Goal: Task Accomplishment & Management: Manage account settings

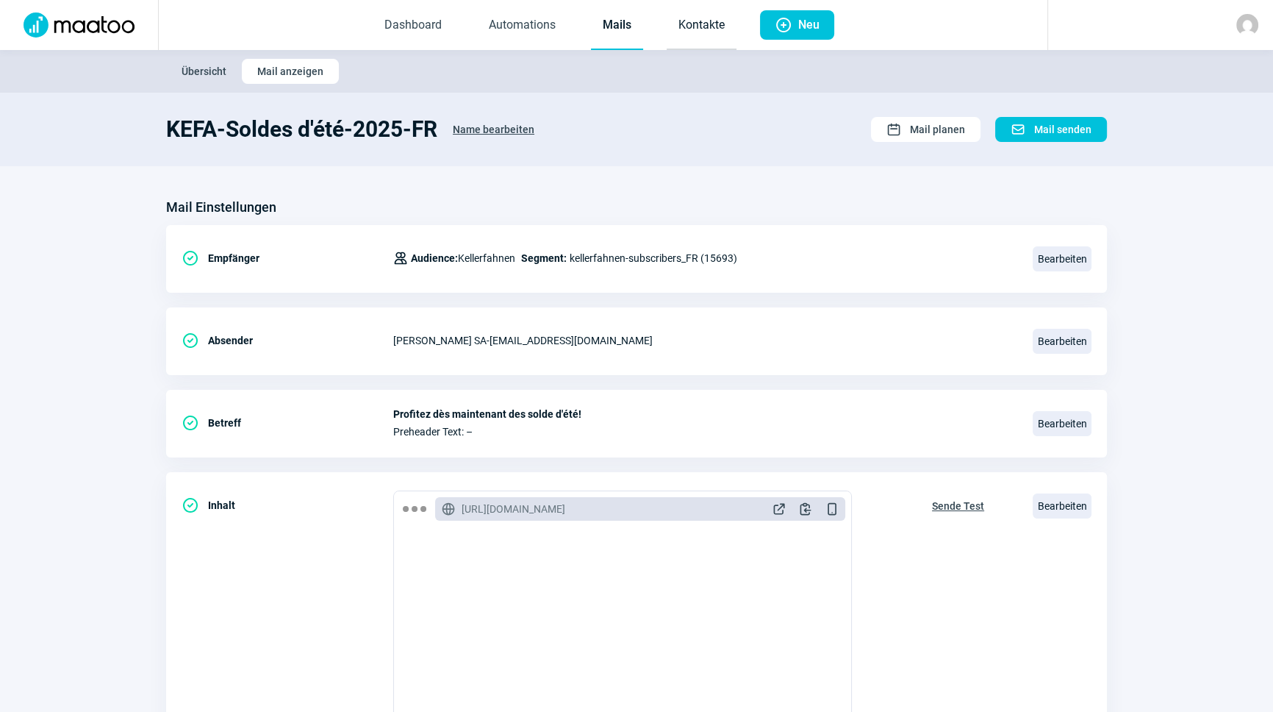
click at [676, 24] on link "Kontakte" at bounding box center [702, 25] width 70 height 49
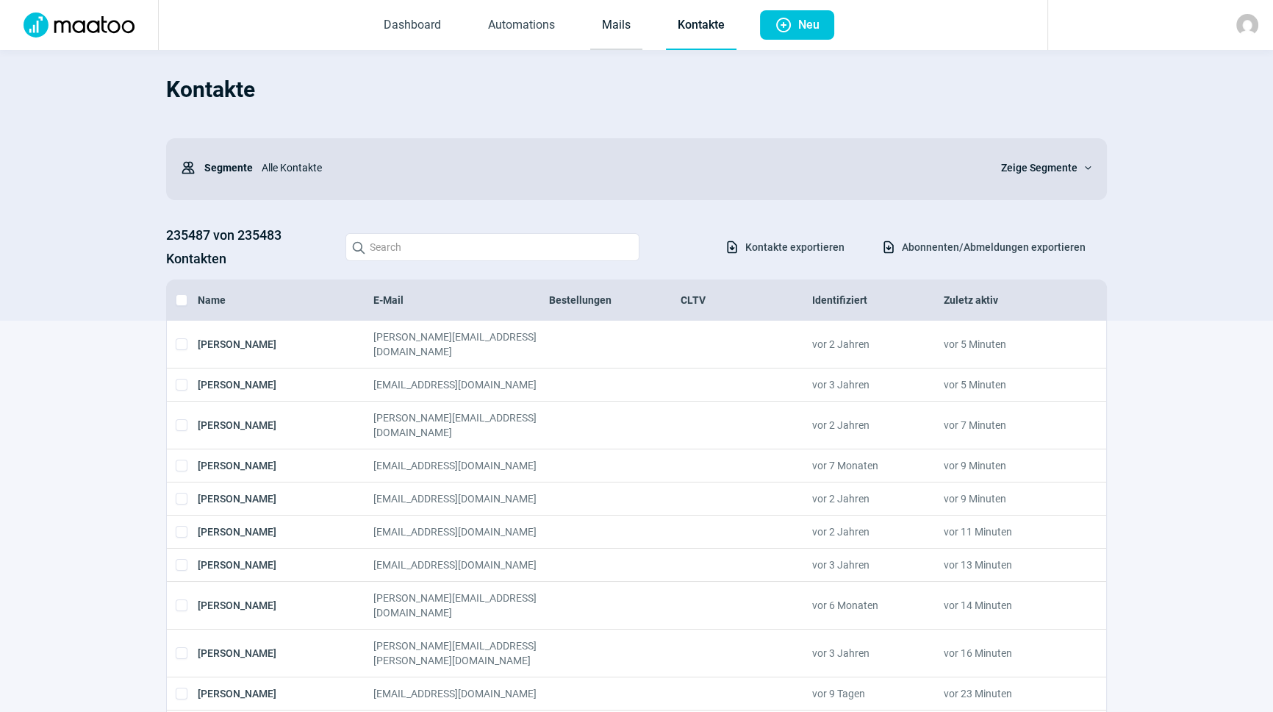
click at [626, 25] on link "Mails" at bounding box center [616, 25] width 52 height 49
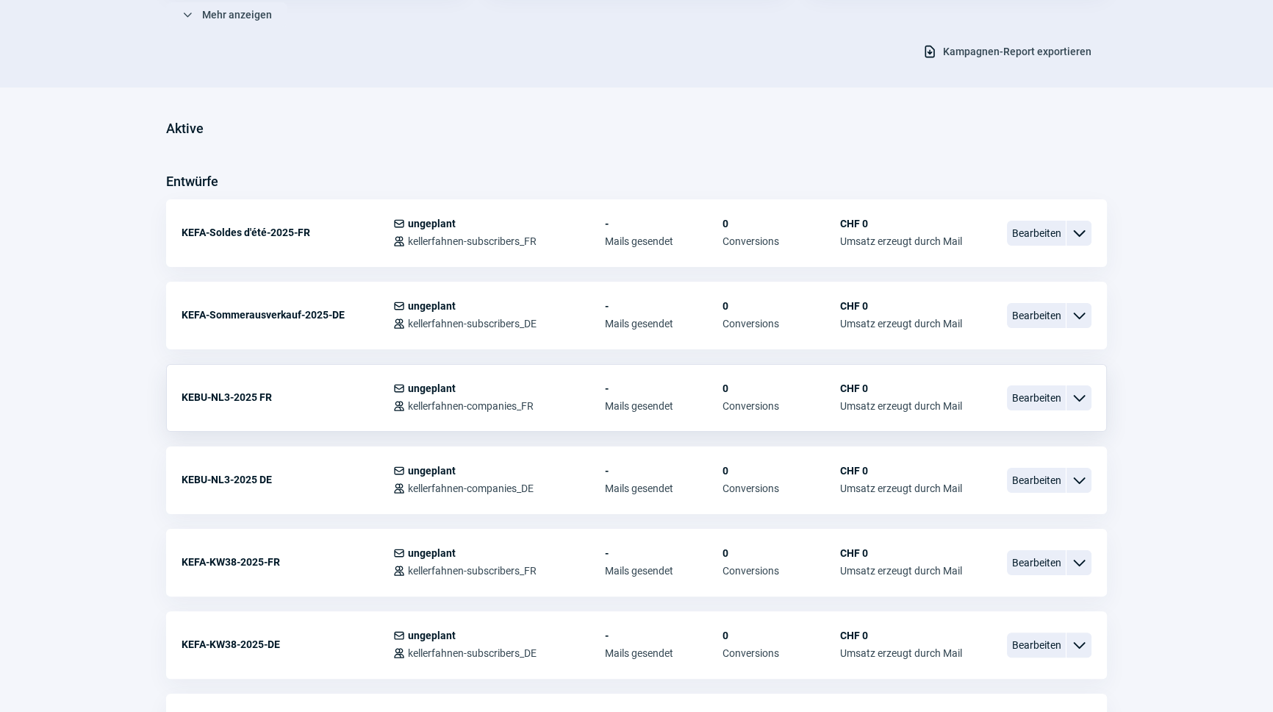
scroll to position [334, 0]
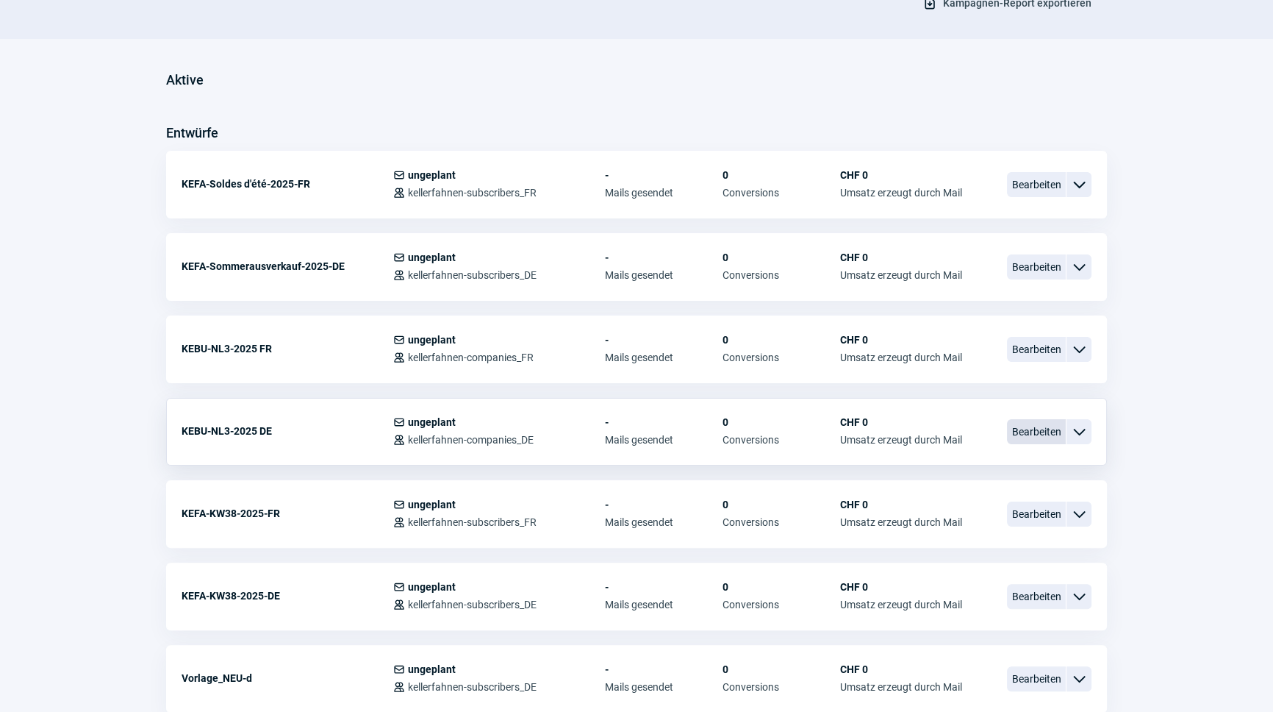
click at [1033, 427] on span "Bearbeiten" at bounding box center [1036, 431] width 59 height 25
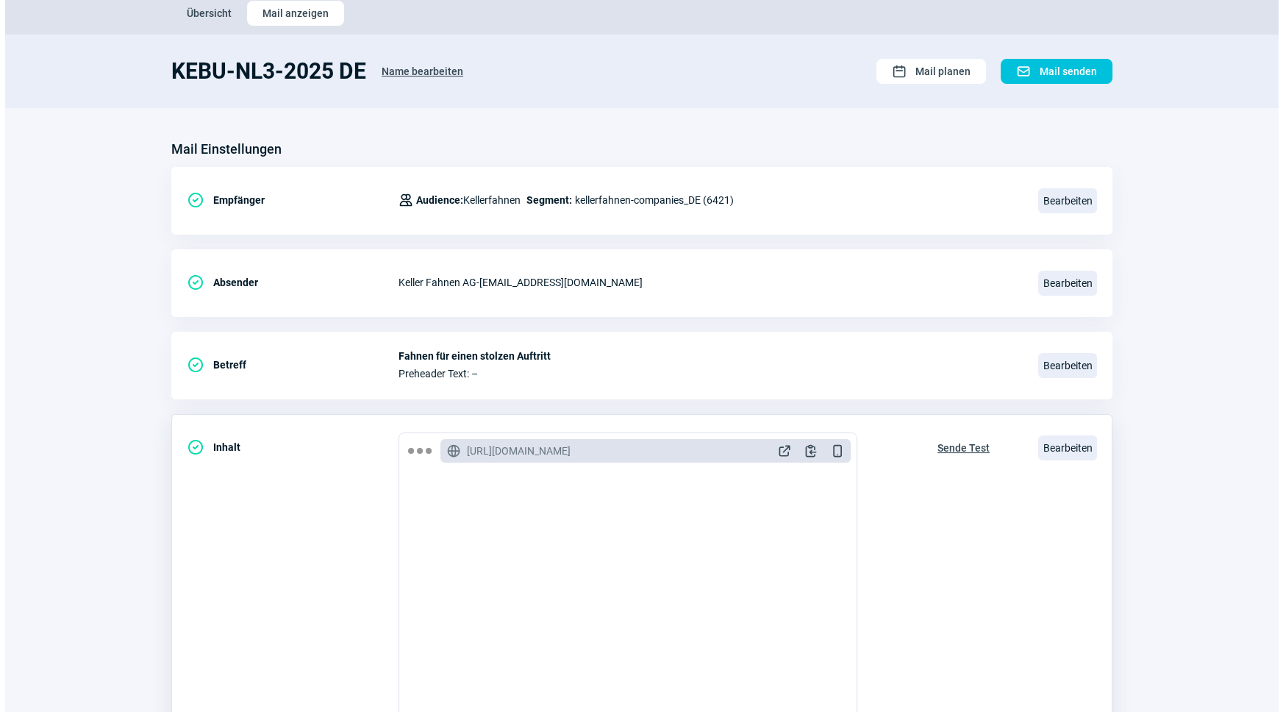
scroll to position [133, 0]
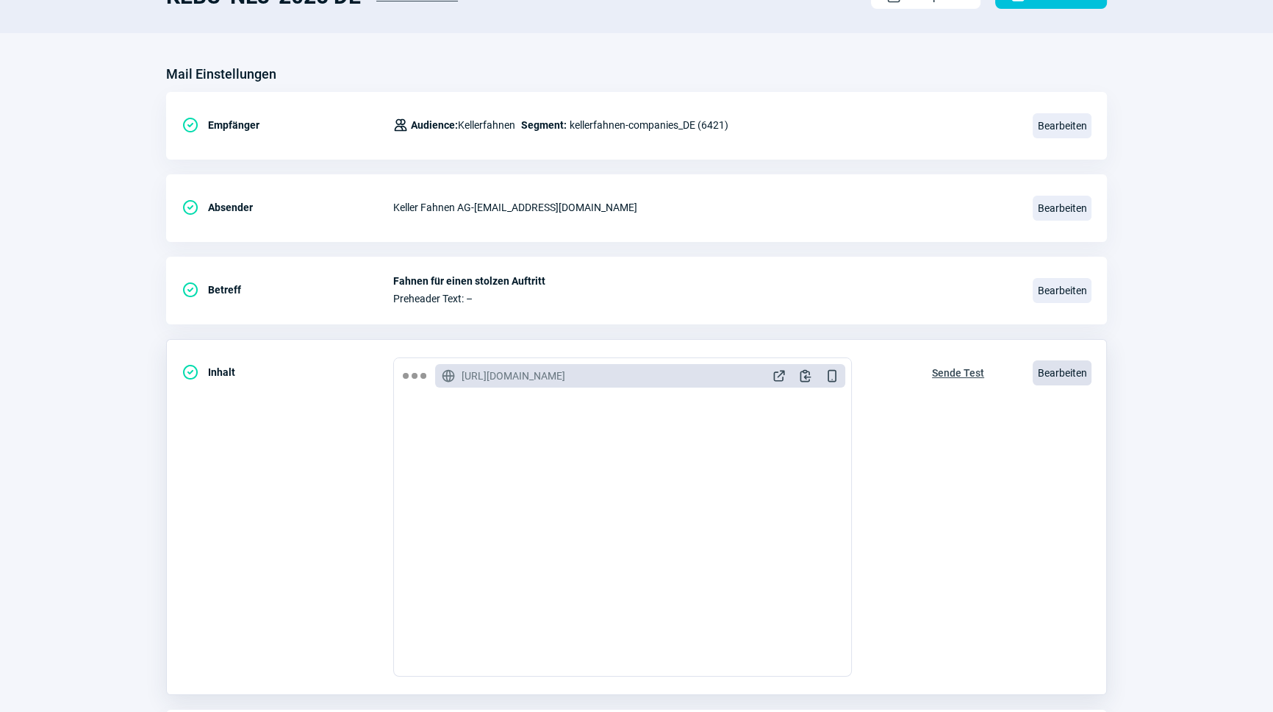
click at [1068, 364] on span "Bearbeiten" at bounding box center [1062, 372] width 59 height 25
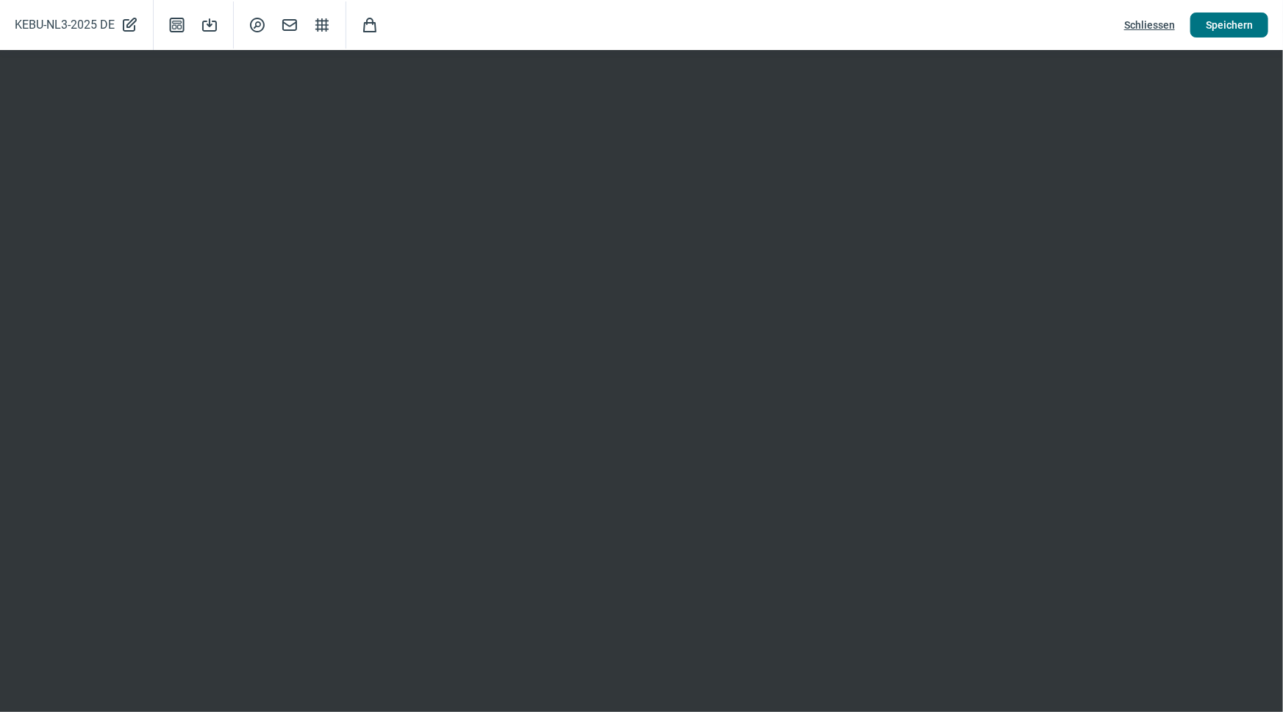
click at [1226, 27] on span "Speichern" at bounding box center [1229, 25] width 47 height 24
click at [1140, 25] on span "Schliessen" at bounding box center [1149, 25] width 51 height 24
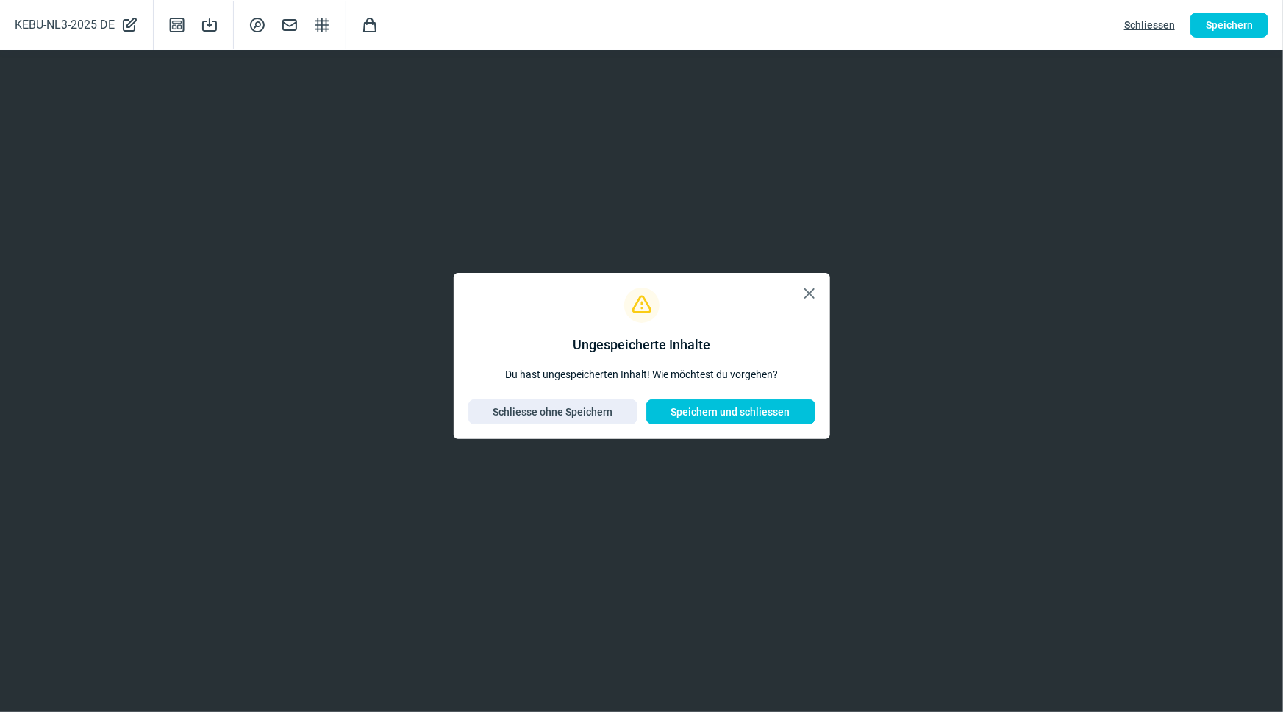
click at [810, 294] on span "X icon" at bounding box center [810, 294] width 18 height 18
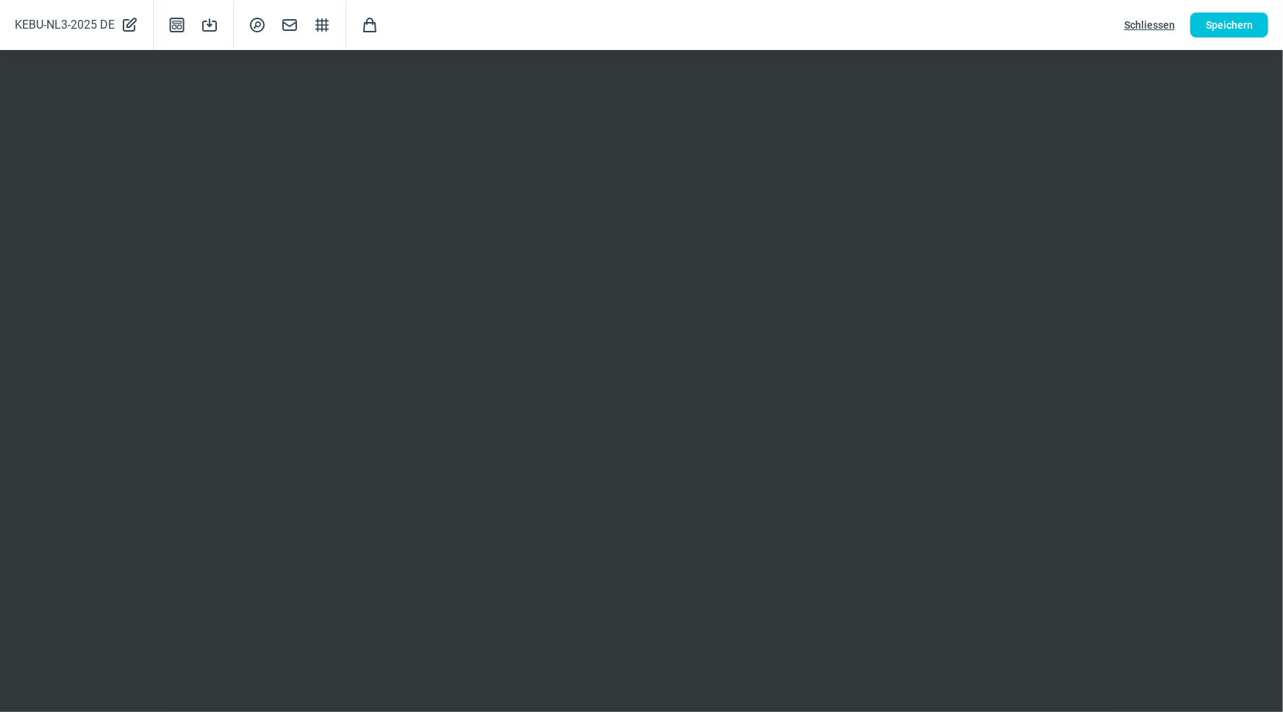
click at [1165, 27] on span "Schliessen" at bounding box center [1149, 25] width 51 height 24
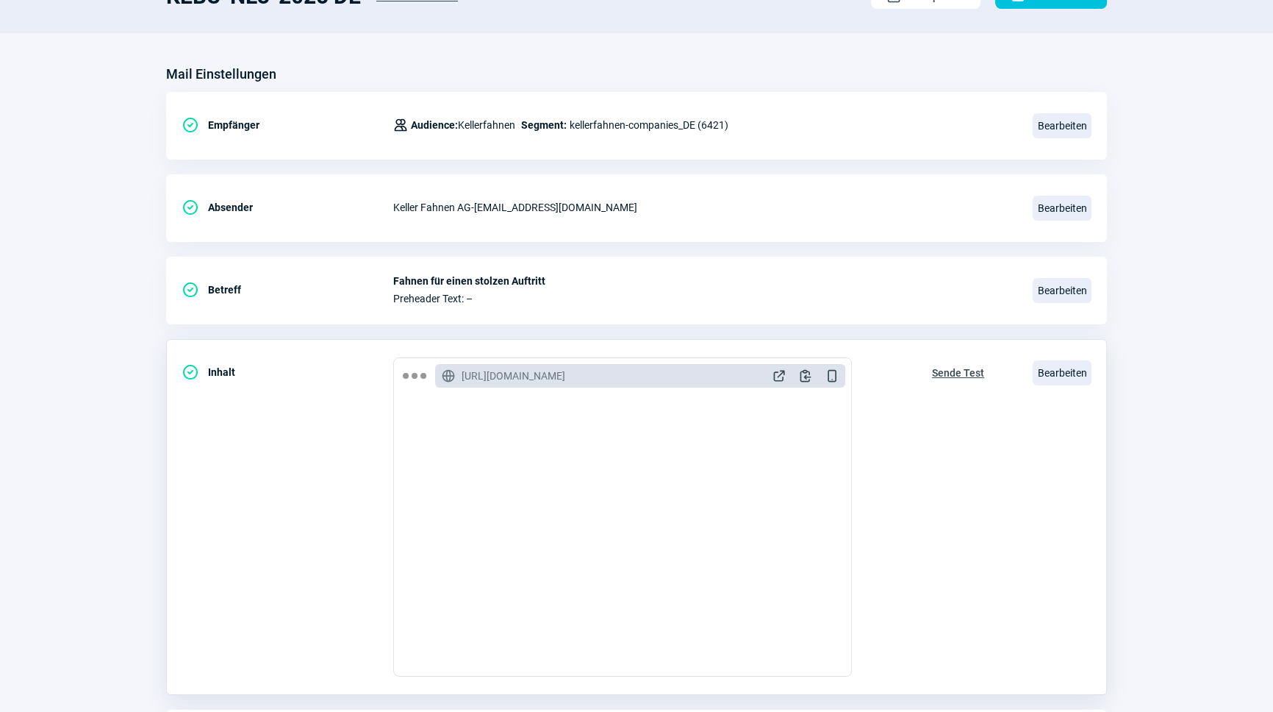
click at [954, 371] on span "Sende Test" at bounding box center [958, 373] width 52 height 24
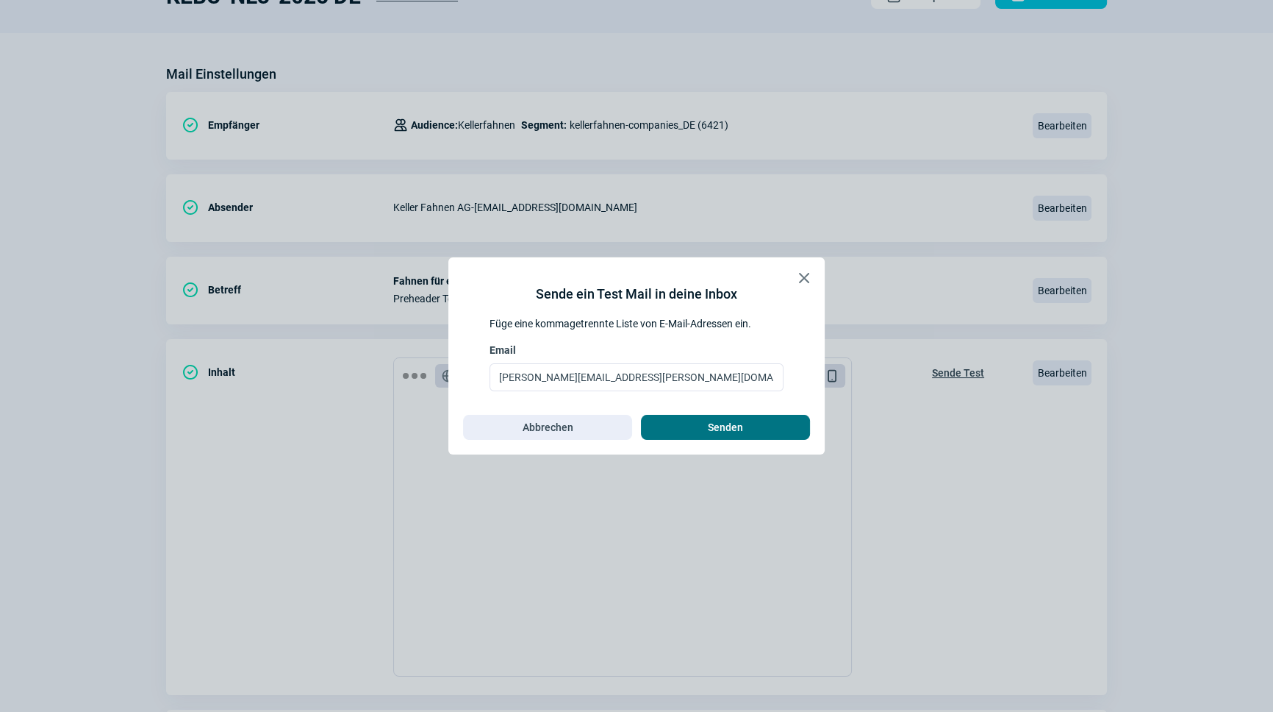
click at [734, 426] on span "Senden" at bounding box center [725, 427] width 35 height 24
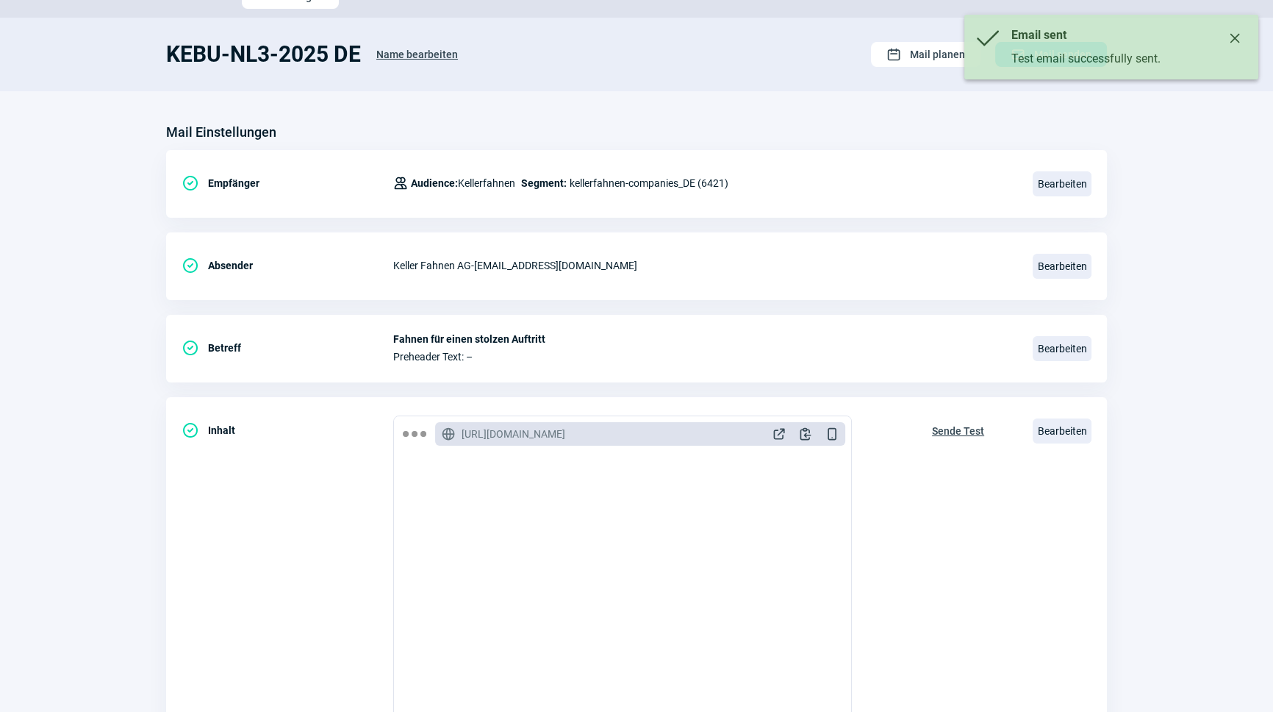
scroll to position [0, 0]
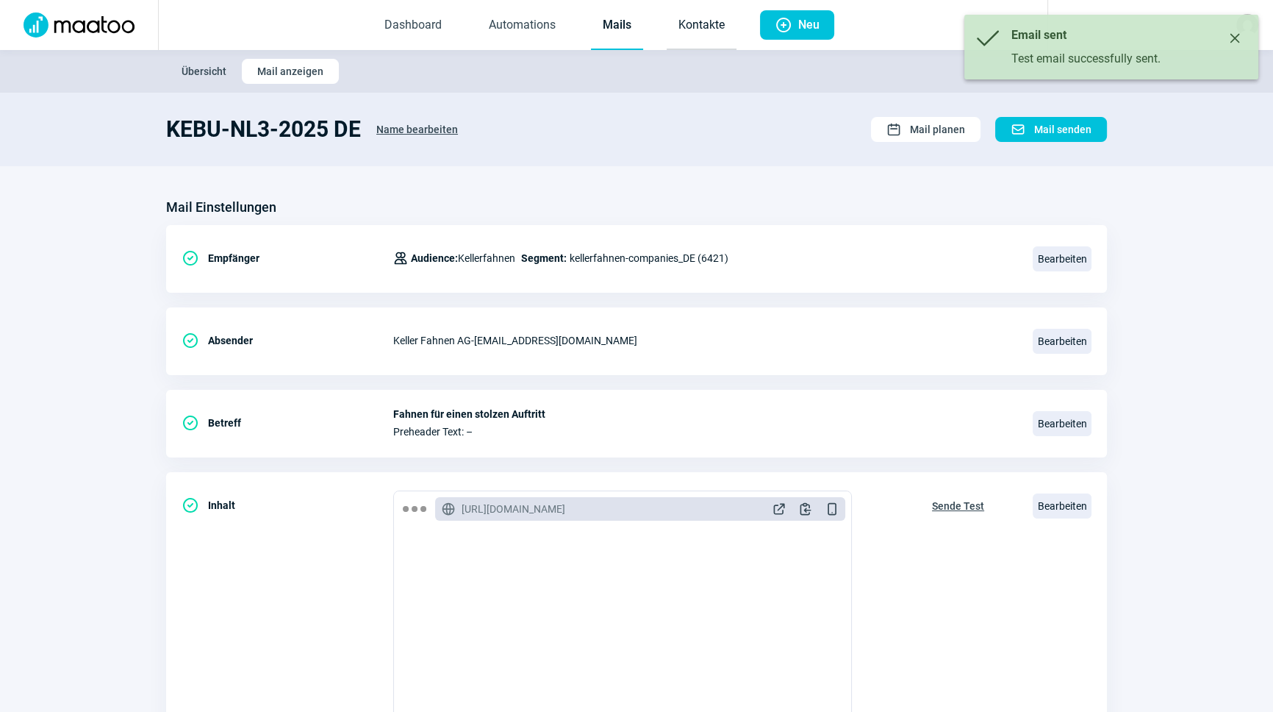
click at [698, 19] on link "Kontakte" at bounding box center [702, 25] width 70 height 49
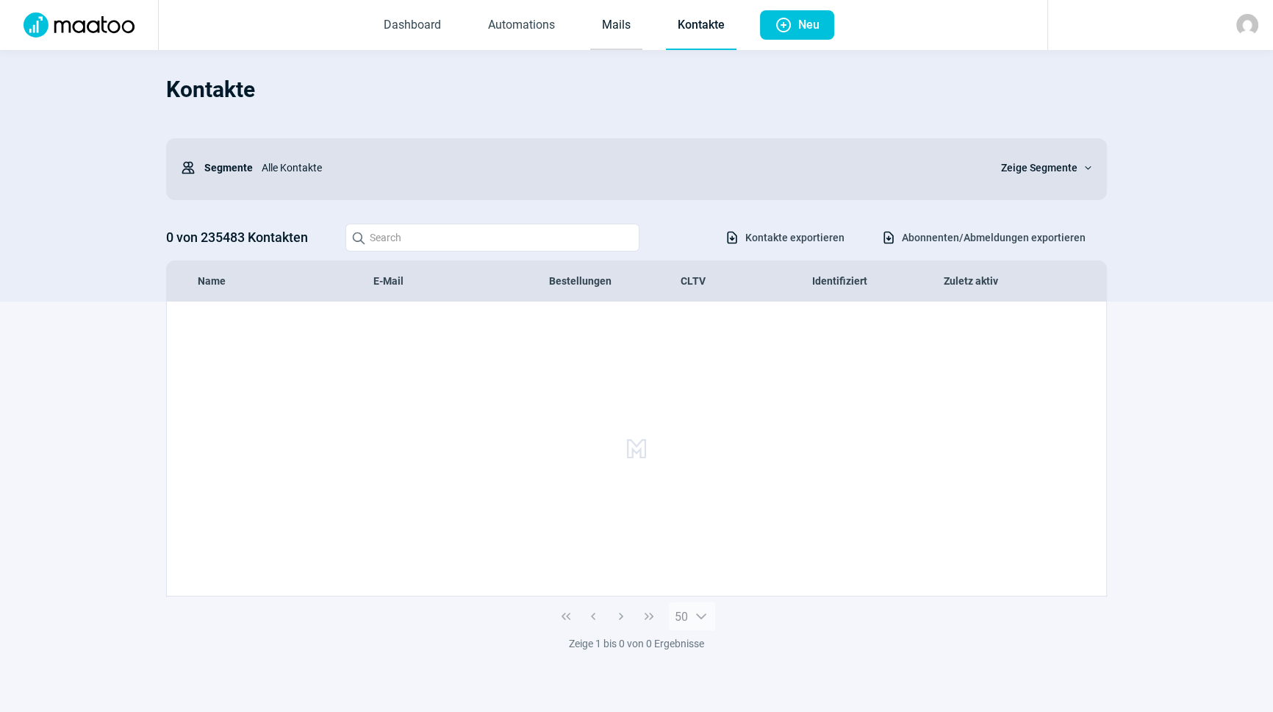
click at [618, 26] on link "Mails" at bounding box center [616, 25] width 52 height 49
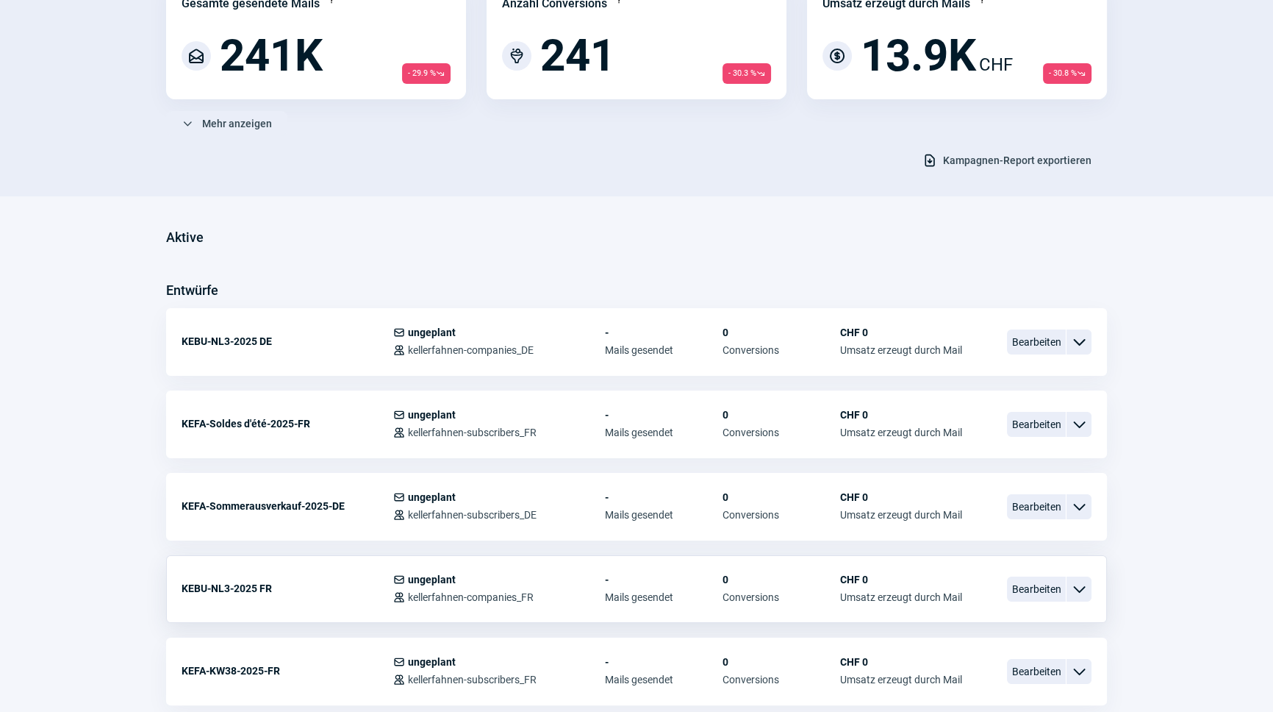
scroll to position [200, 0]
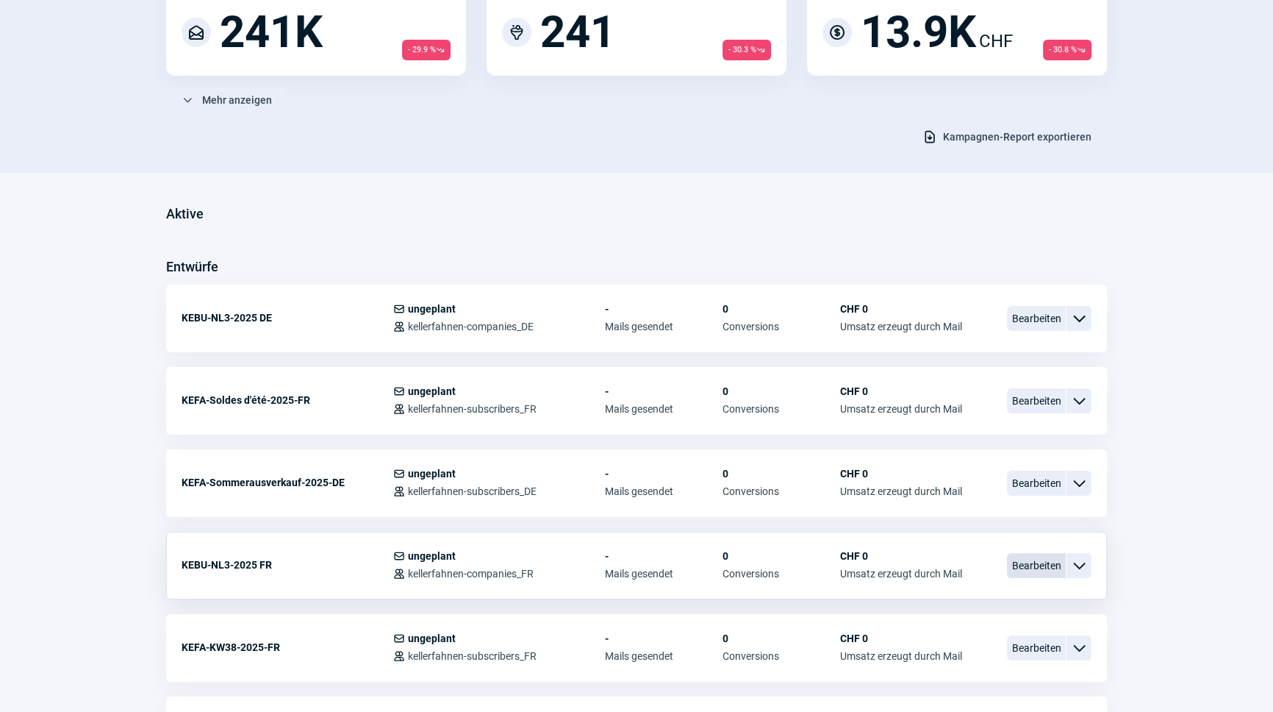
click at [1051, 573] on span "Bearbeiten" at bounding box center [1036, 565] width 59 height 25
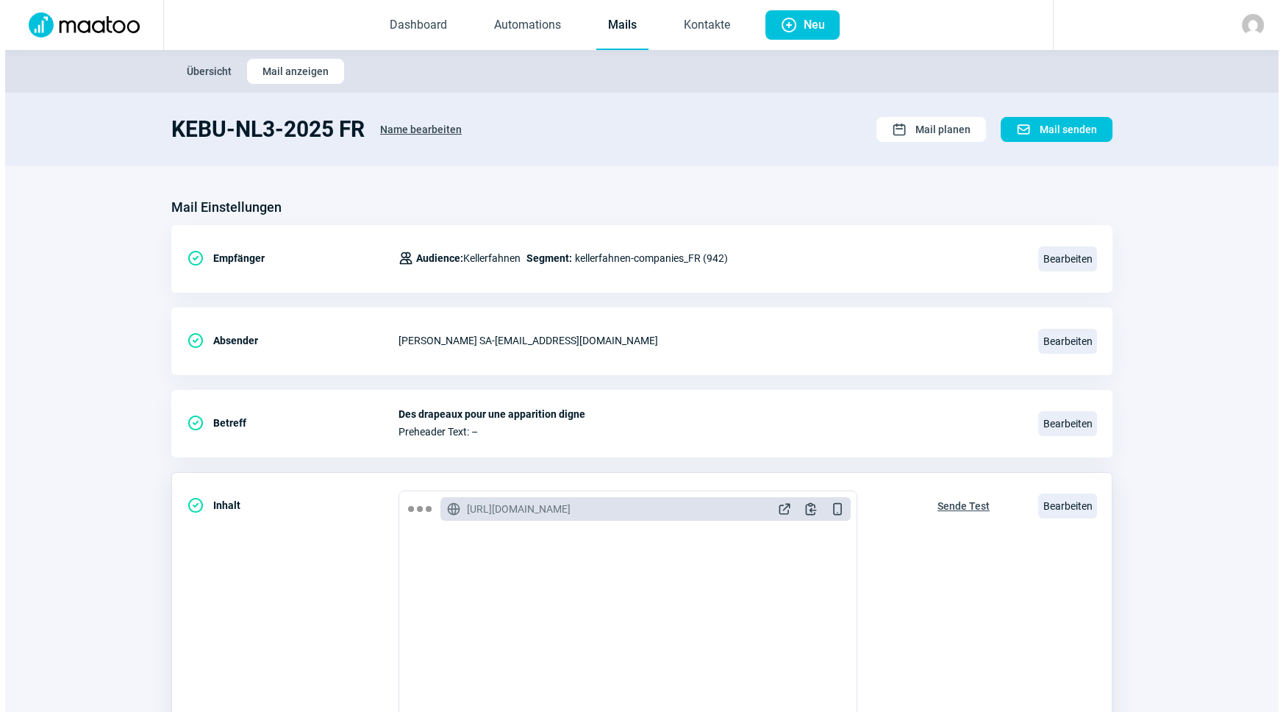
scroll to position [200, 0]
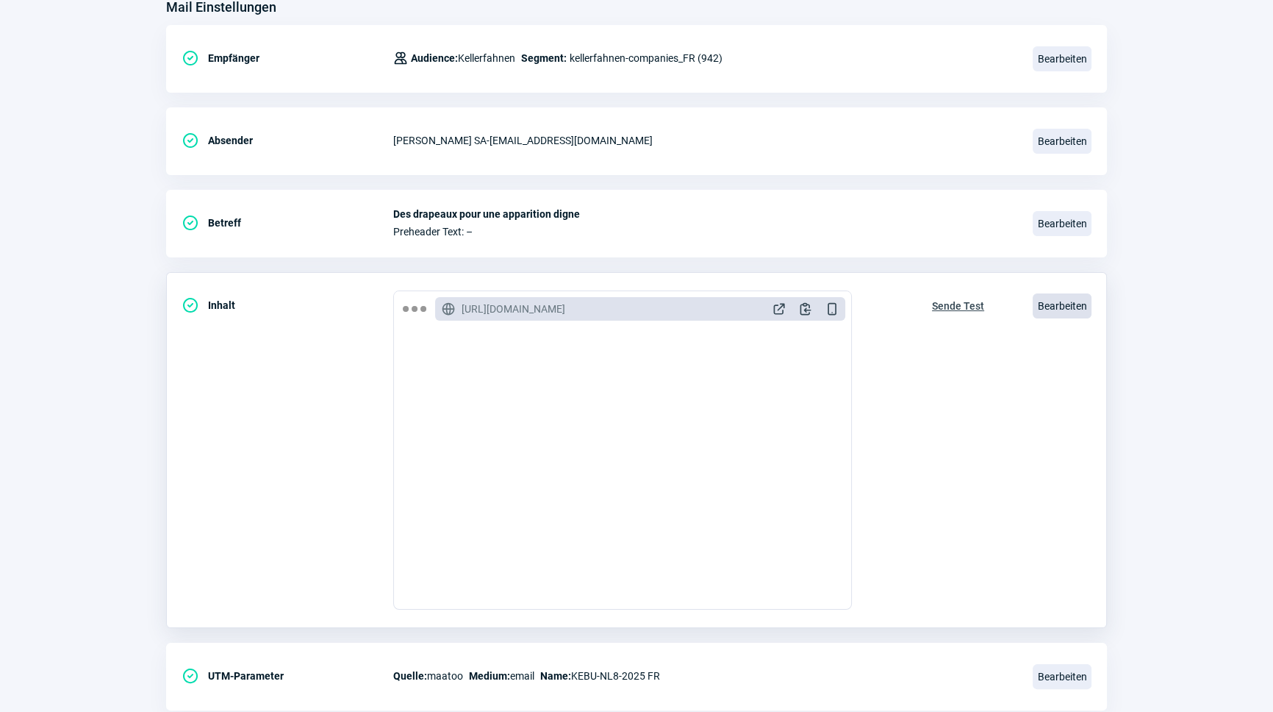
click at [1076, 301] on span "Bearbeiten" at bounding box center [1062, 305] width 59 height 25
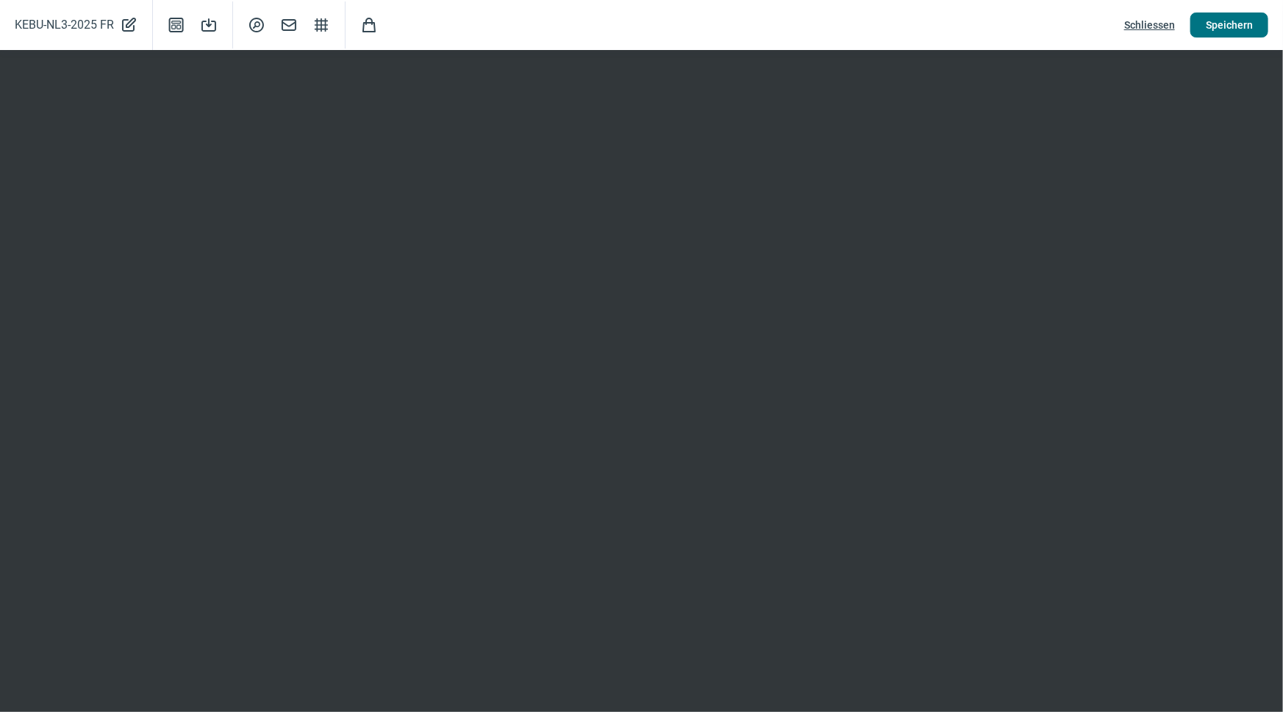
click at [1228, 22] on span "Speichern" at bounding box center [1229, 25] width 47 height 24
click at [1151, 24] on span "Schliessen" at bounding box center [1149, 25] width 51 height 24
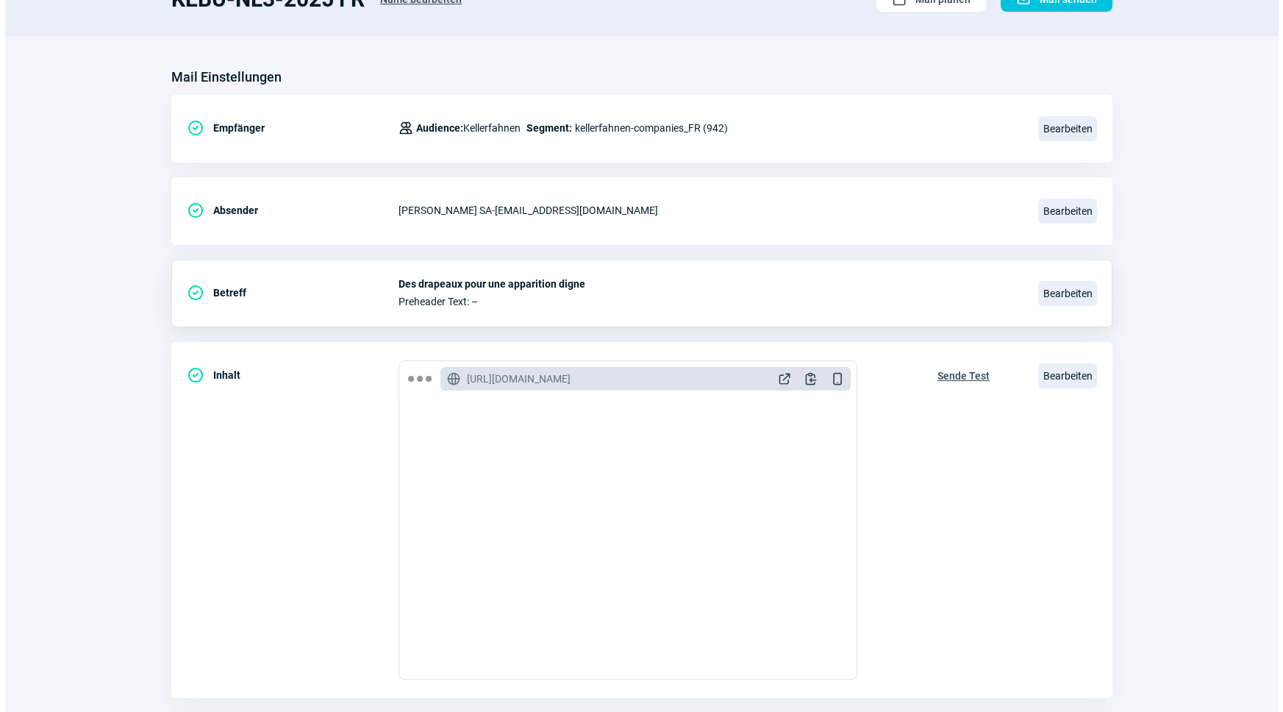
scroll to position [0, 0]
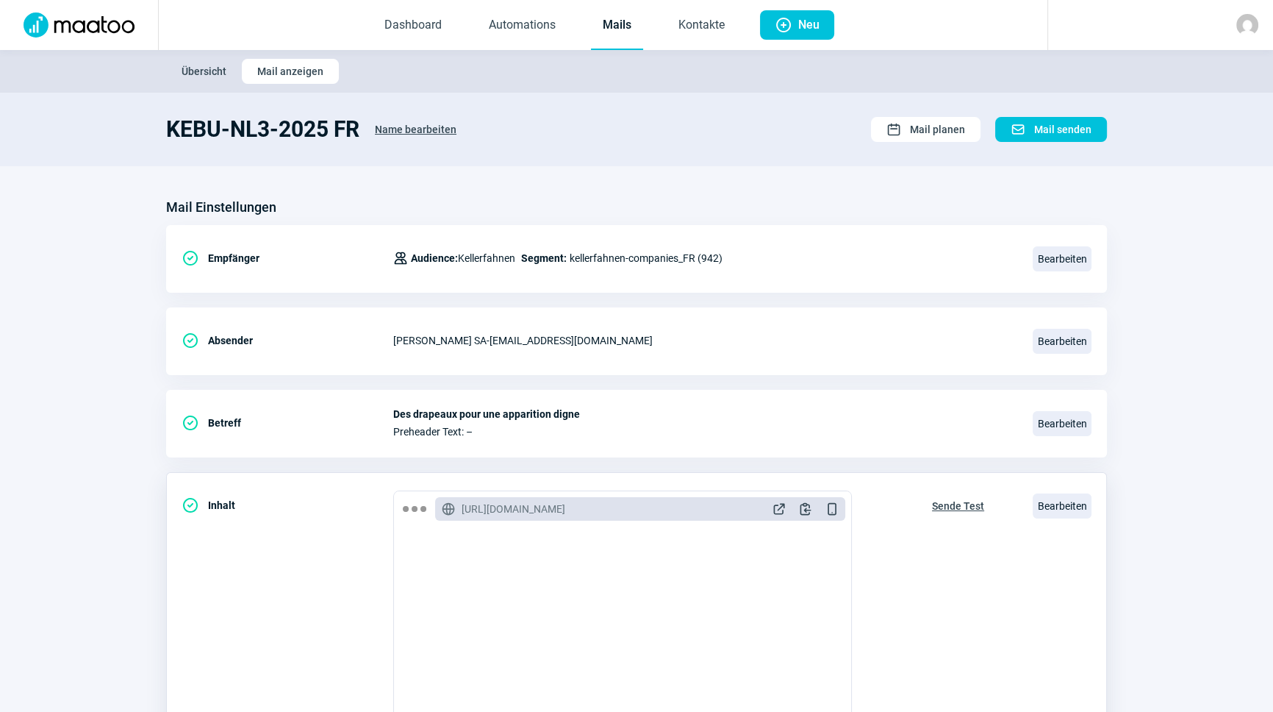
click at [959, 504] on span "Sende Test" at bounding box center [958, 506] width 52 height 24
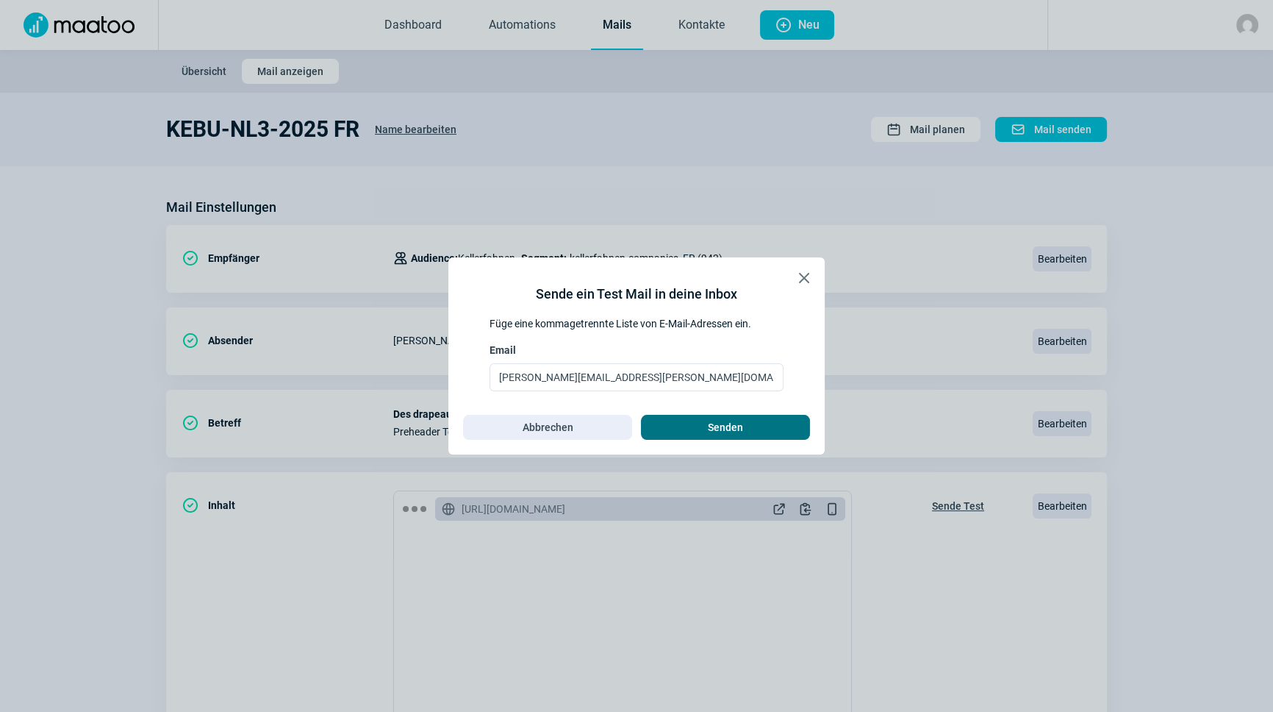
click at [743, 426] on span "Senden" at bounding box center [726, 427] width 138 height 24
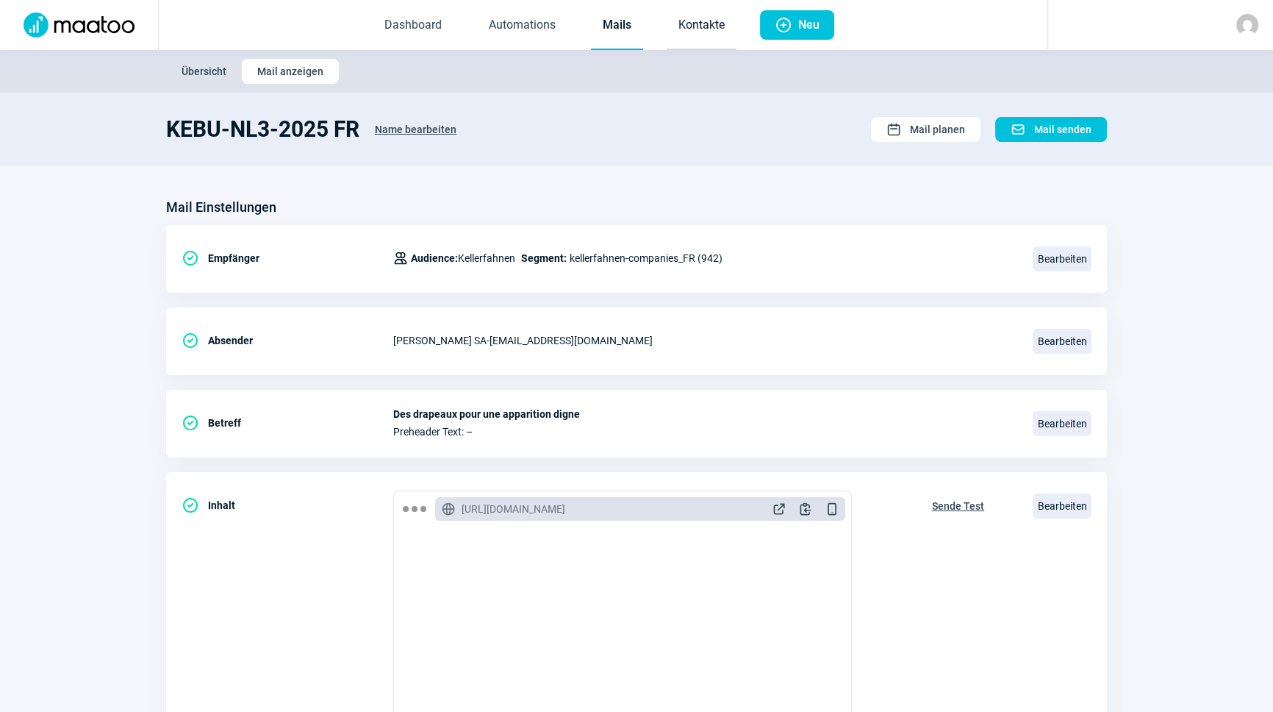
click at [673, 37] on link "Kontakte" at bounding box center [702, 25] width 70 height 49
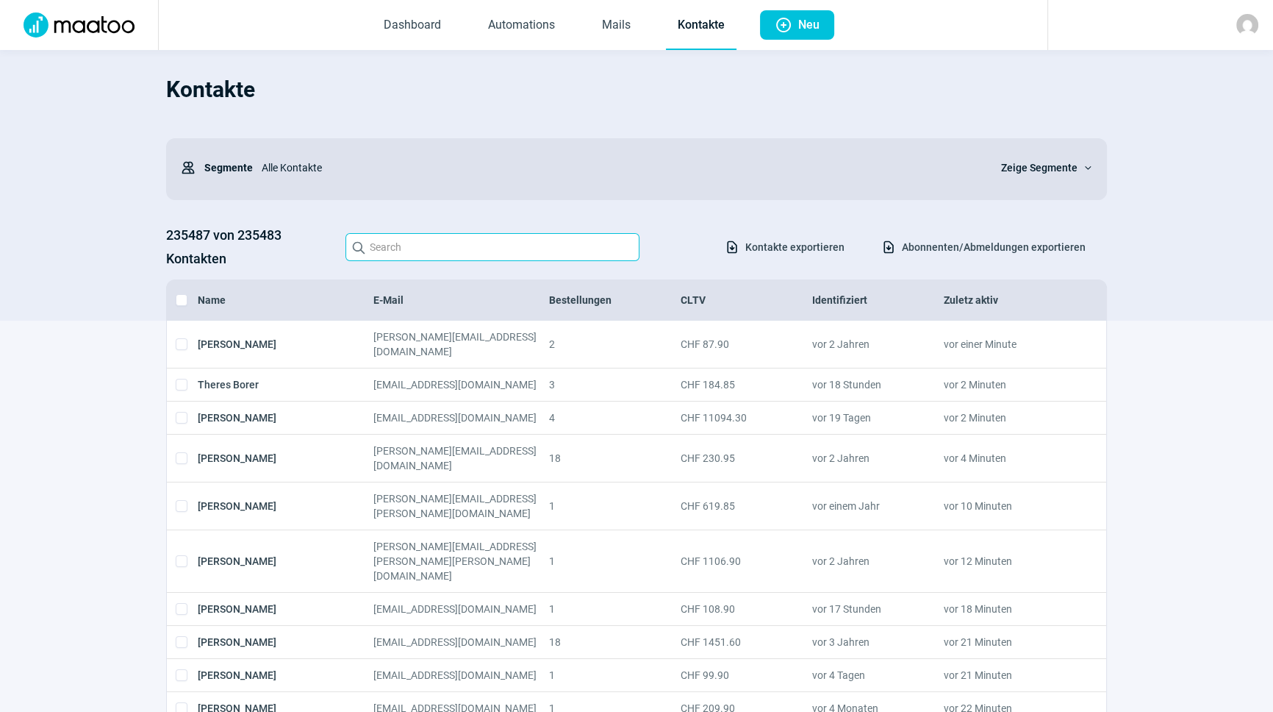
click at [444, 246] on input "Search icon" at bounding box center [493, 247] width 294 height 28
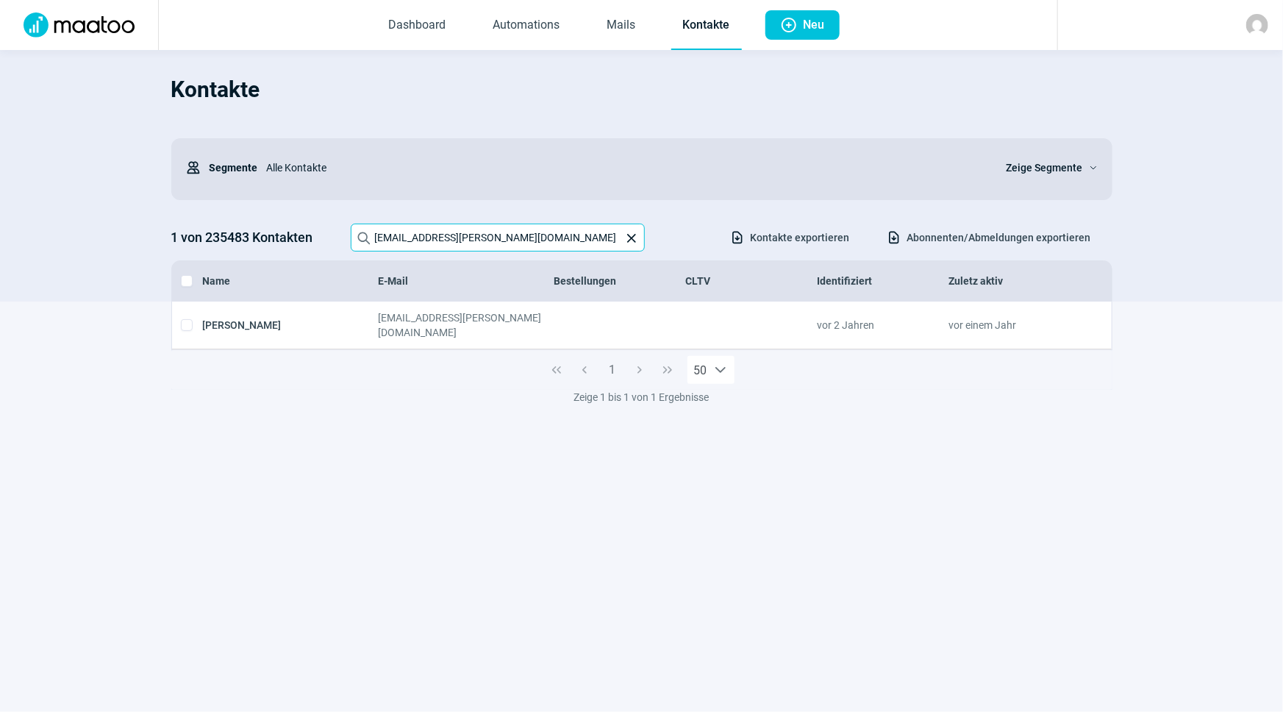
type input "ew.gassmann@flims.ch"
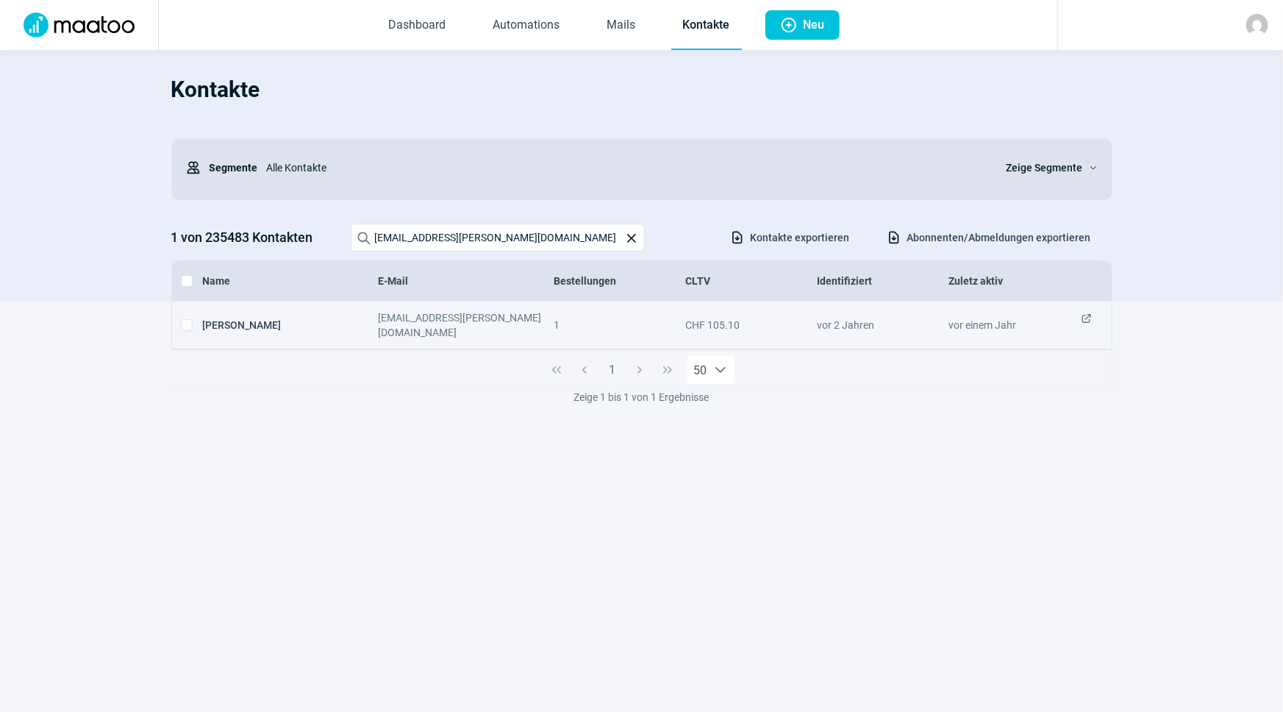
click at [1077, 316] on div "[DATE]" at bounding box center [1015, 324] width 132 height 29
click at [1084, 318] on span "ExternalLink icon" at bounding box center [1087, 324] width 12 height 29
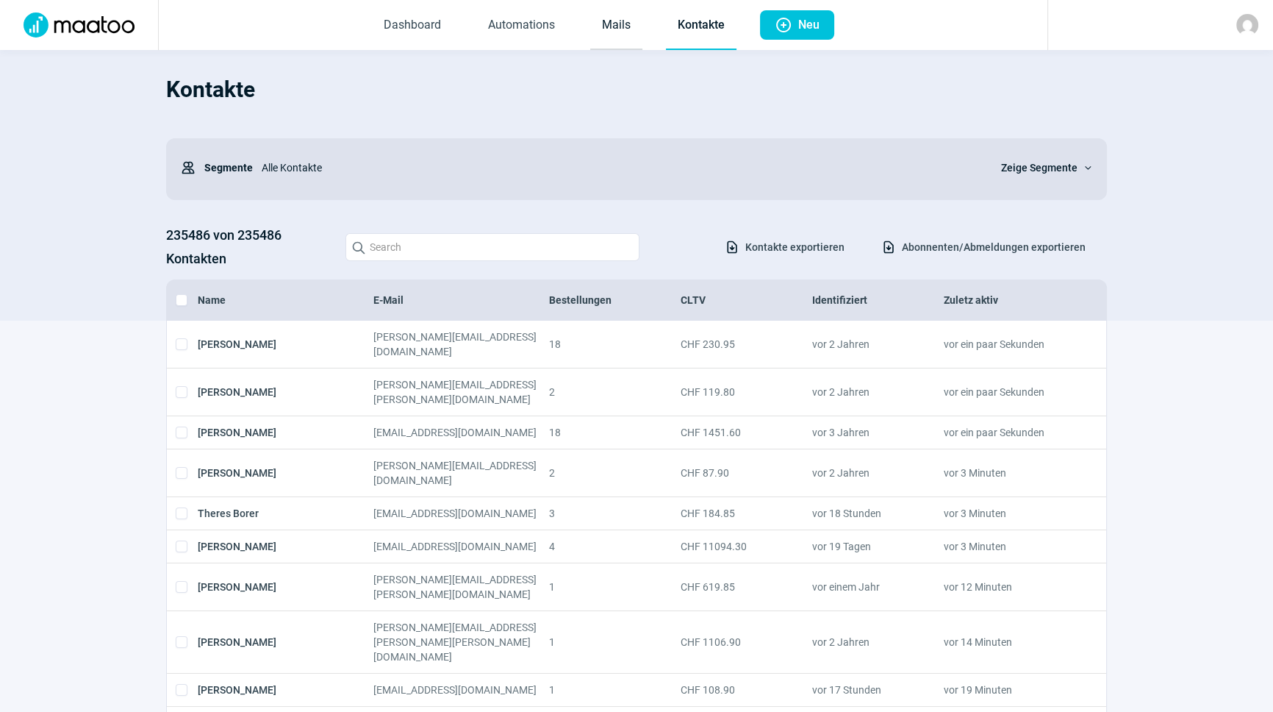
click at [628, 24] on link "Mails" at bounding box center [616, 25] width 52 height 49
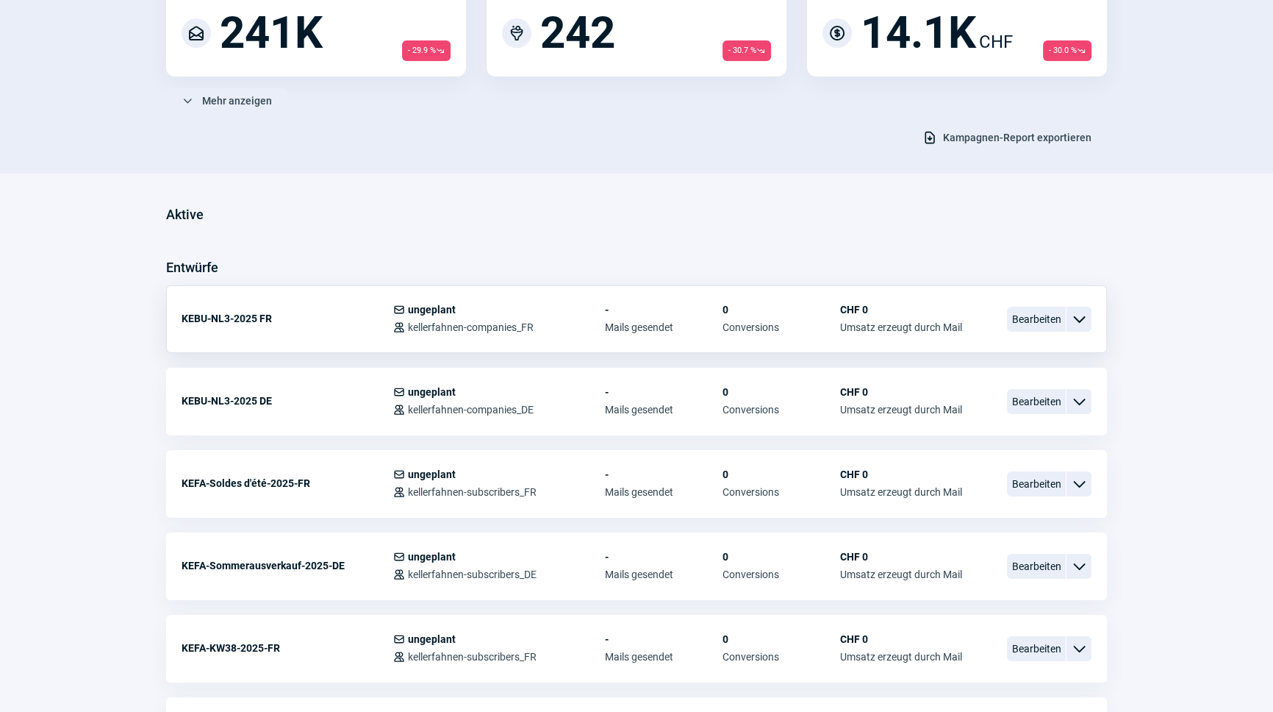
scroll to position [200, 0]
click at [1043, 396] on span "Bearbeiten" at bounding box center [1036, 400] width 59 height 25
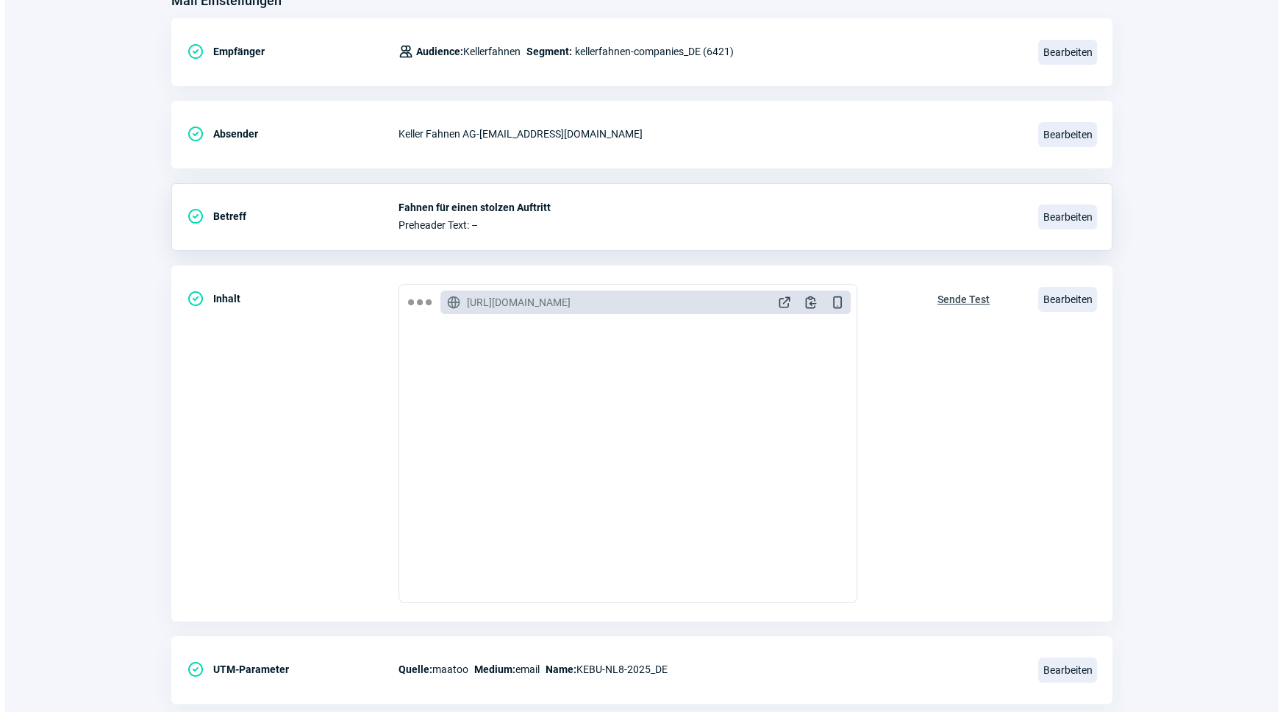
scroll to position [240, 0]
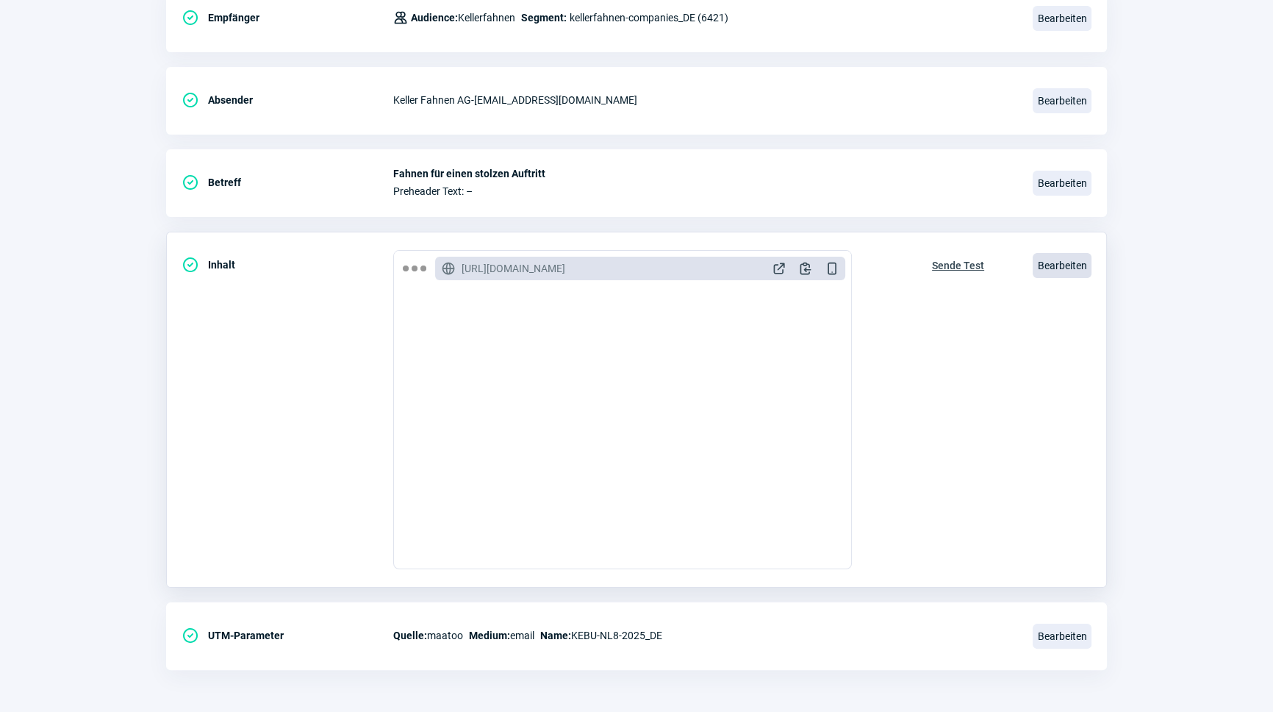
click at [1068, 265] on span "Bearbeiten" at bounding box center [1062, 265] width 59 height 25
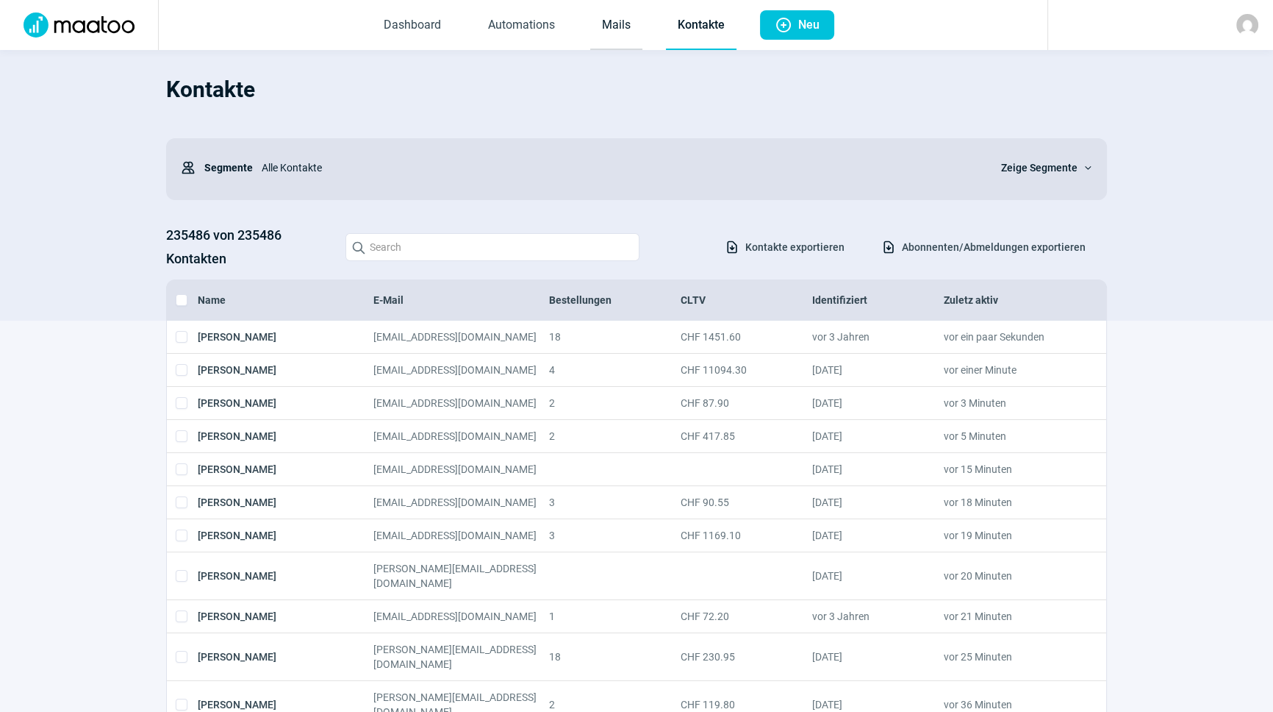
click at [603, 40] on link "Mails" at bounding box center [616, 25] width 52 height 49
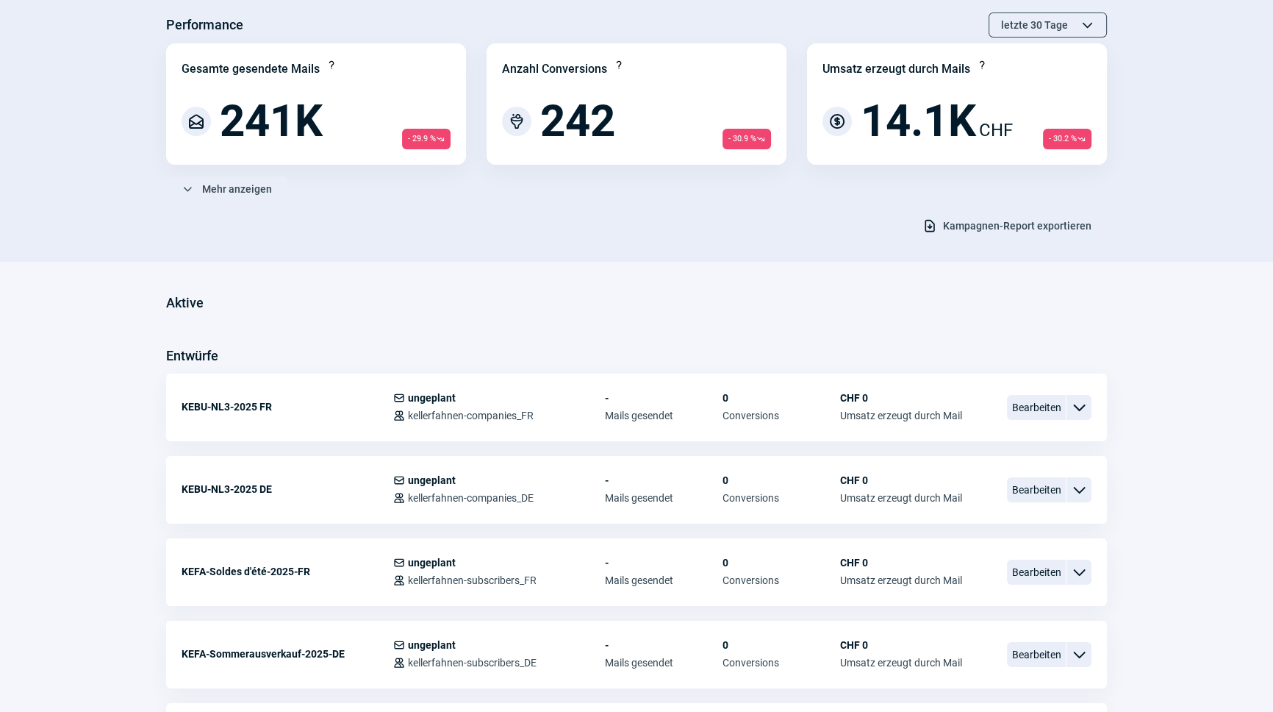
scroll to position [133, 0]
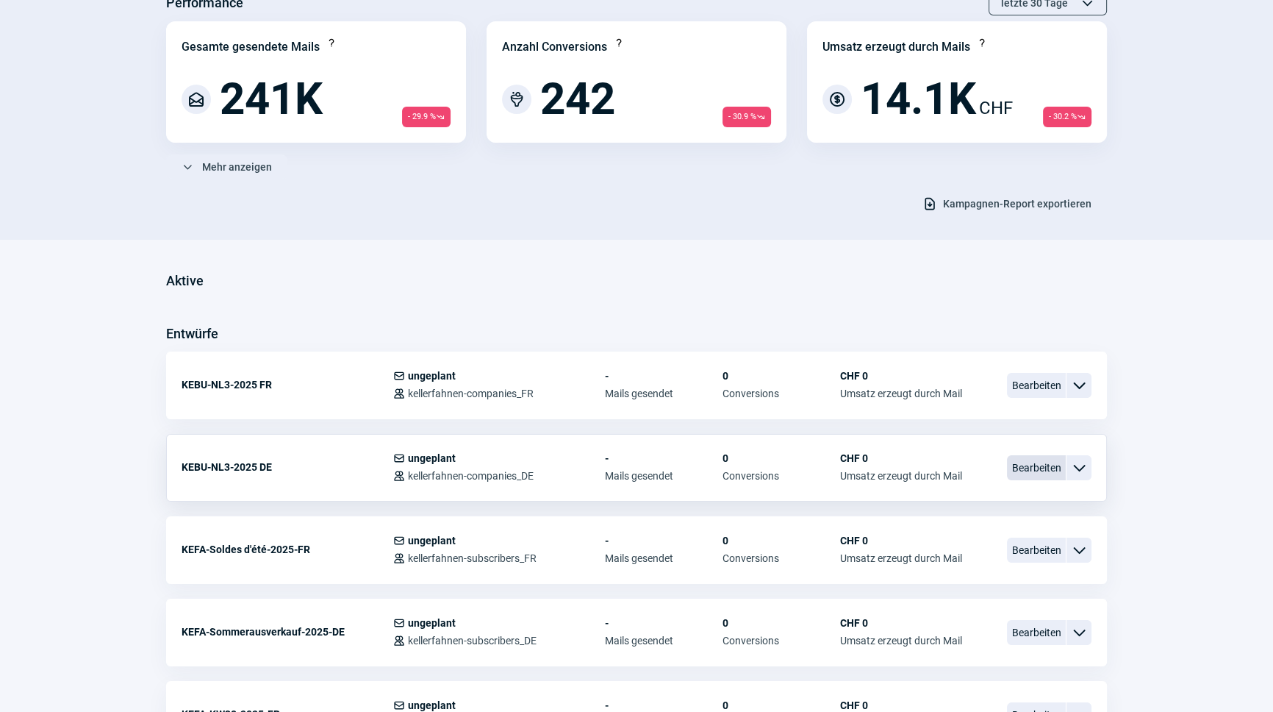
click at [1054, 471] on span "Bearbeiten" at bounding box center [1036, 467] width 59 height 25
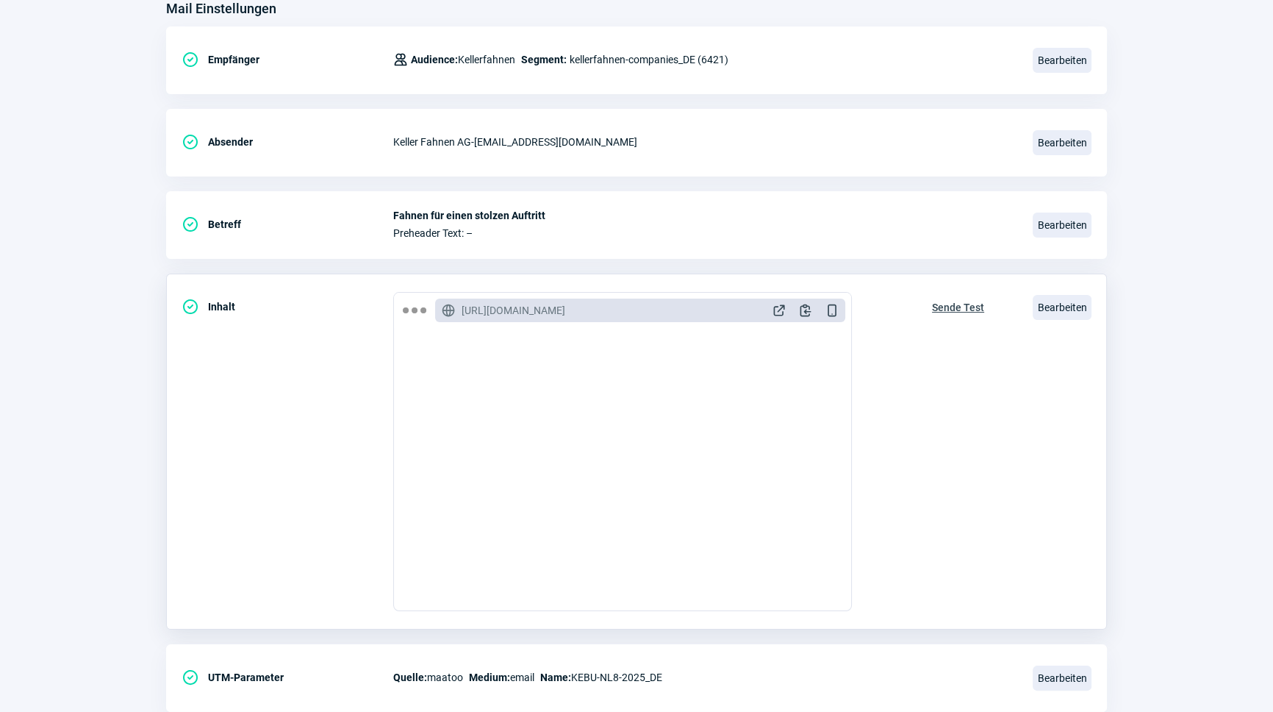
scroll to position [240, 0]
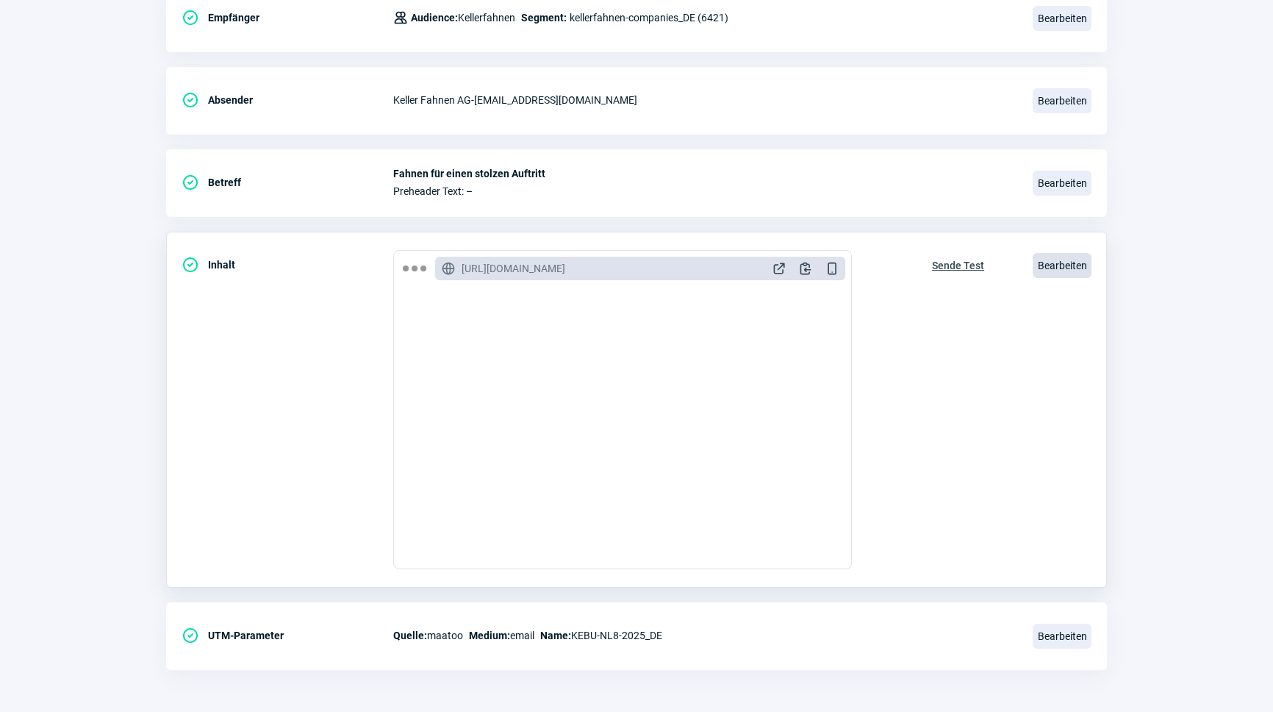
click at [1076, 265] on span "Bearbeiten" at bounding box center [1062, 265] width 59 height 25
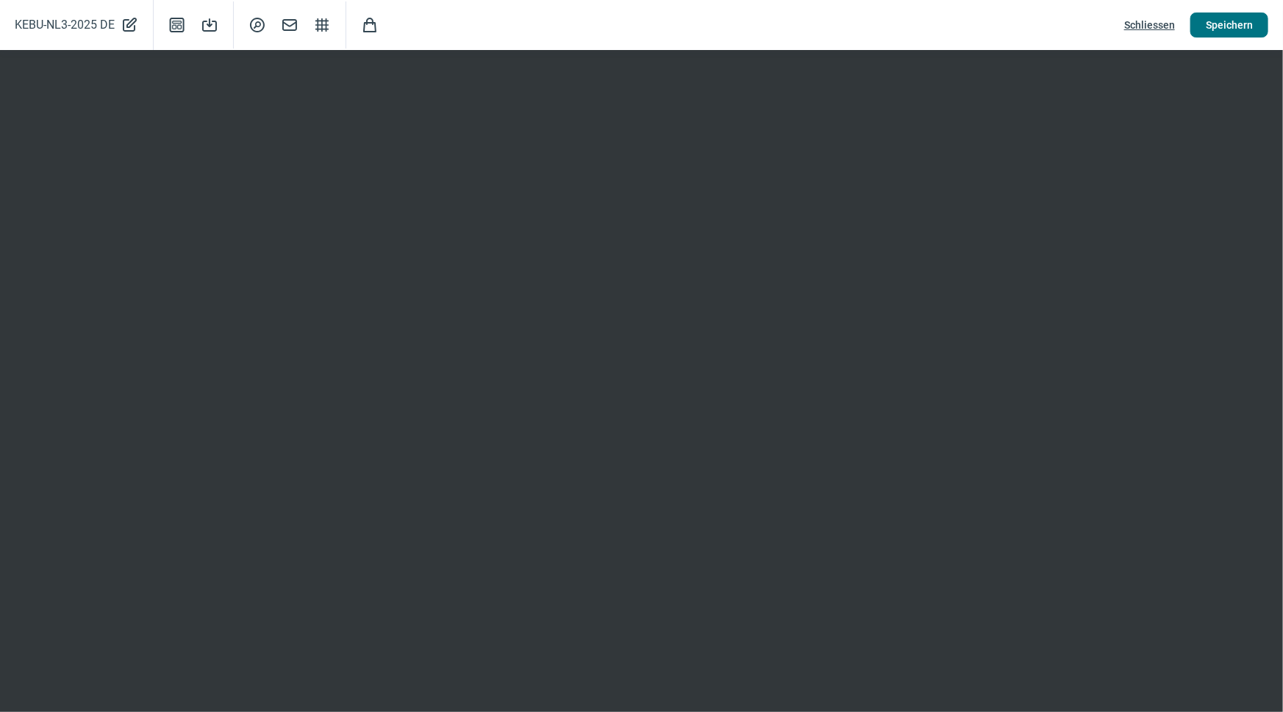
click at [1229, 35] on span "Speichern" at bounding box center [1229, 25] width 47 height 24
click at [1226, 35] on span "Speichern" at bounding box center [1229, 25] width 47 height 24
click at [1152, 25] on span "Schliessen" at bounding box center [1149, 25] width 51 height 24
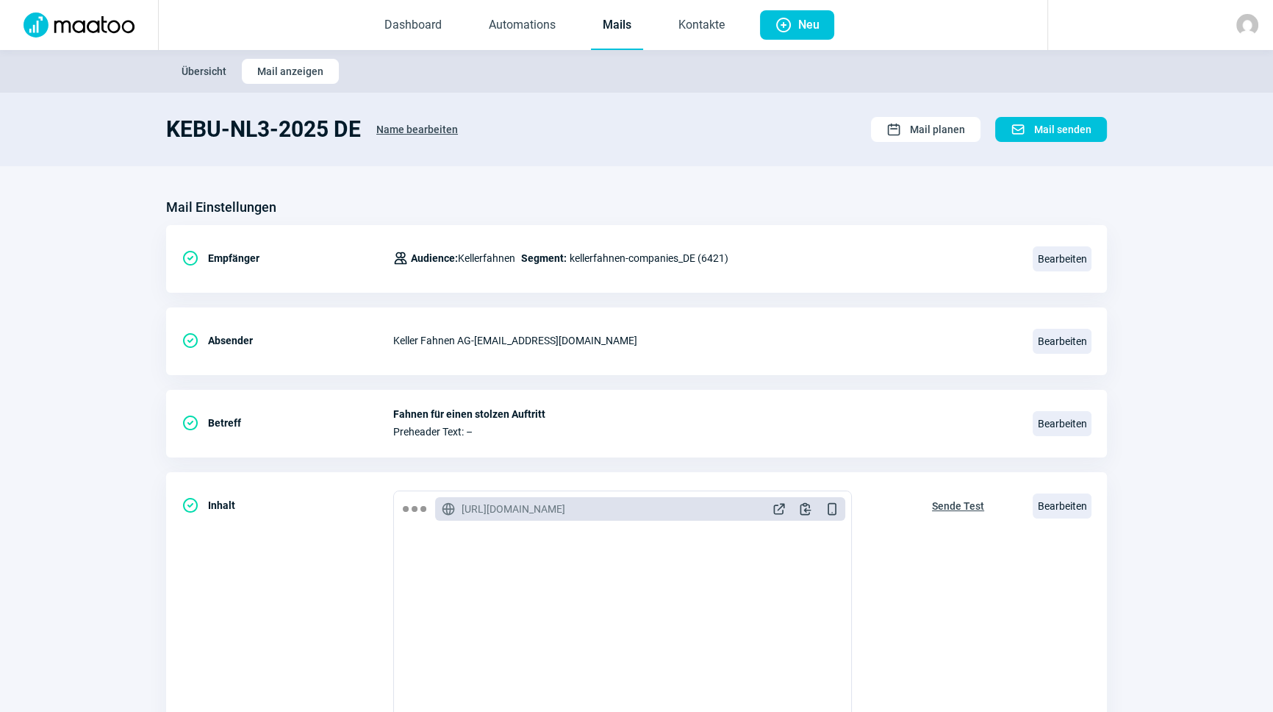
scroll to position [0, 0]
click at [683, 32] on link "Kontakte" at bounding box center [702, 25] width 70 height 49
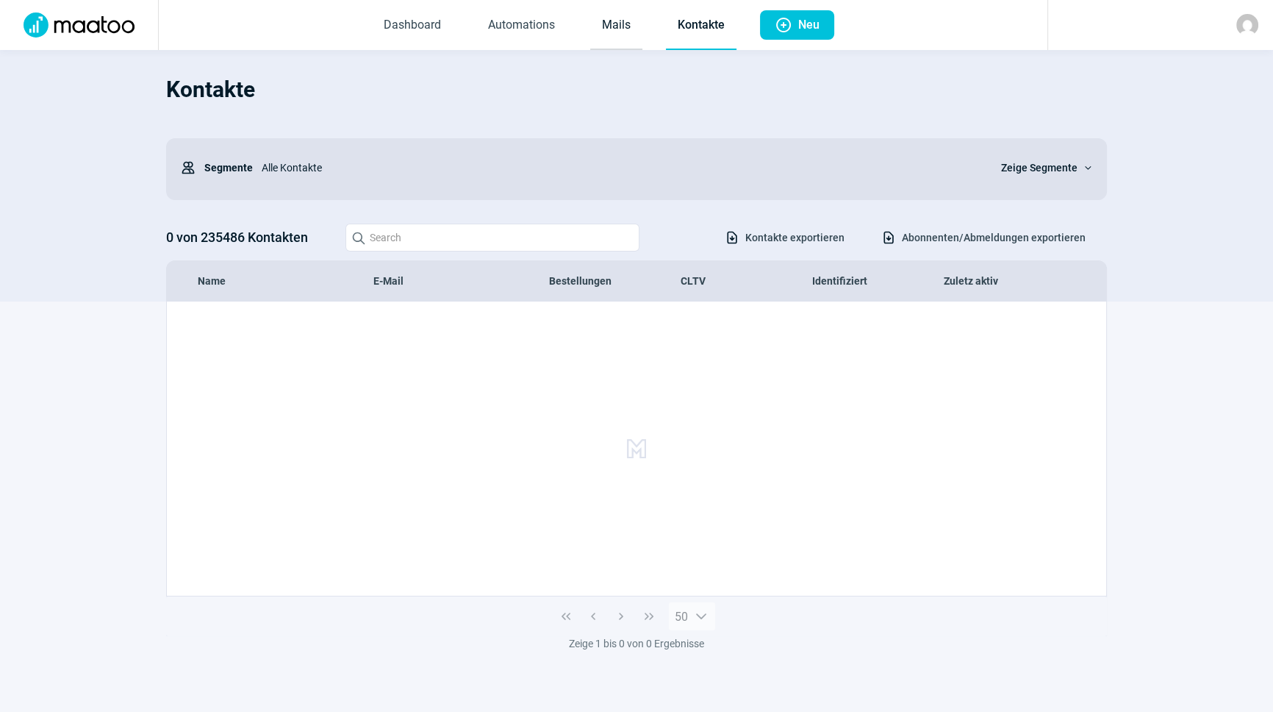
click at [628, 31] on link "Mails" at bounding box center [616, 25] width 52 height 49
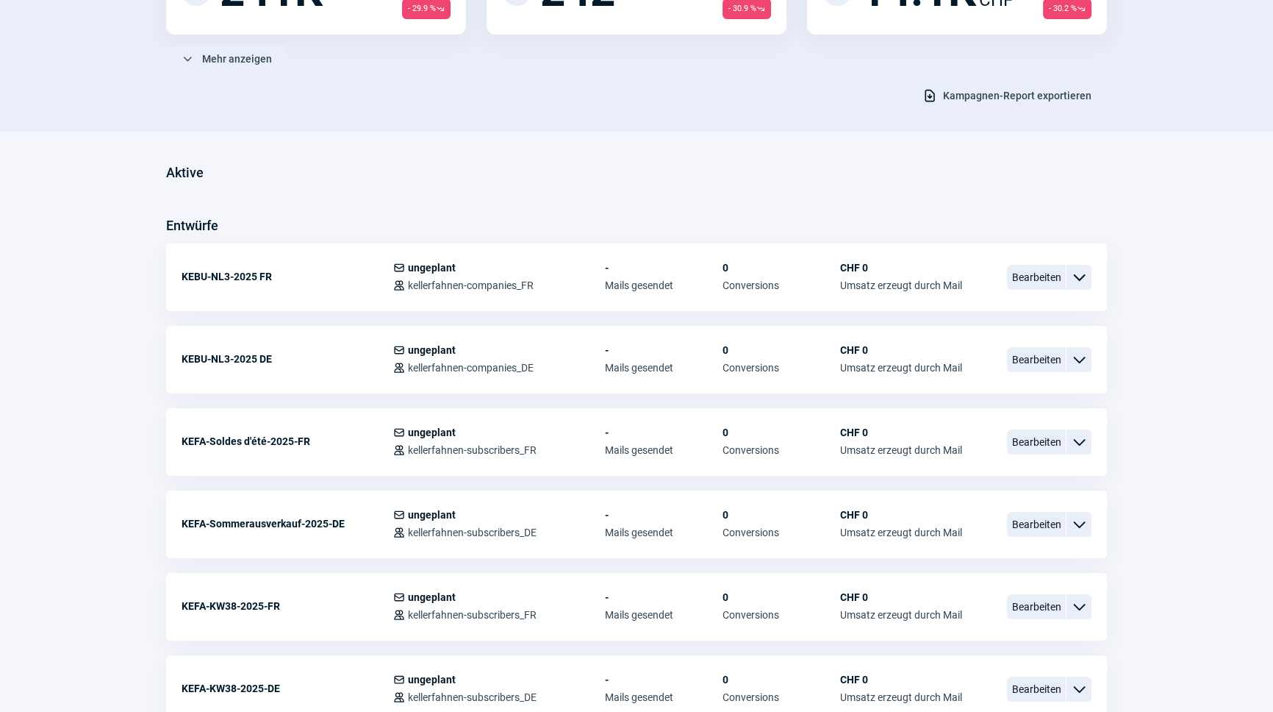
scroll to position [267, 0]
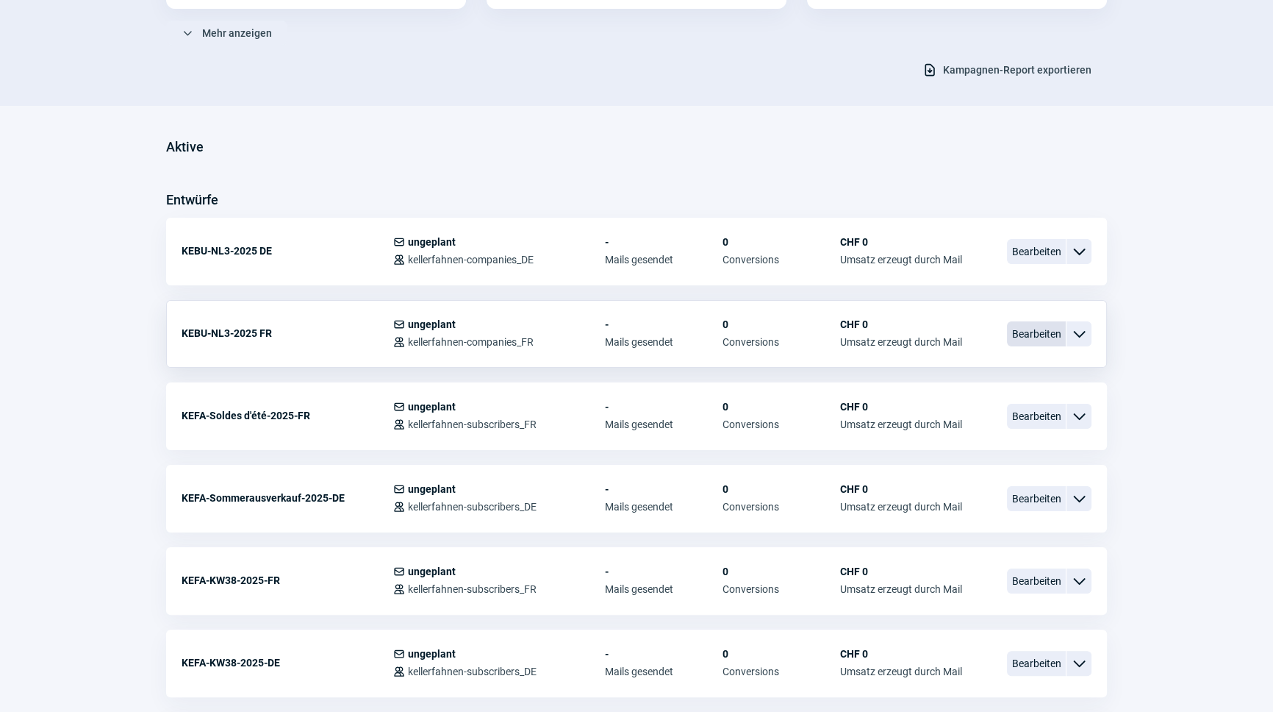
click at [1026, 329] on span "Bearbeiten" at bounding box center [1036, 333] width 59 height 25
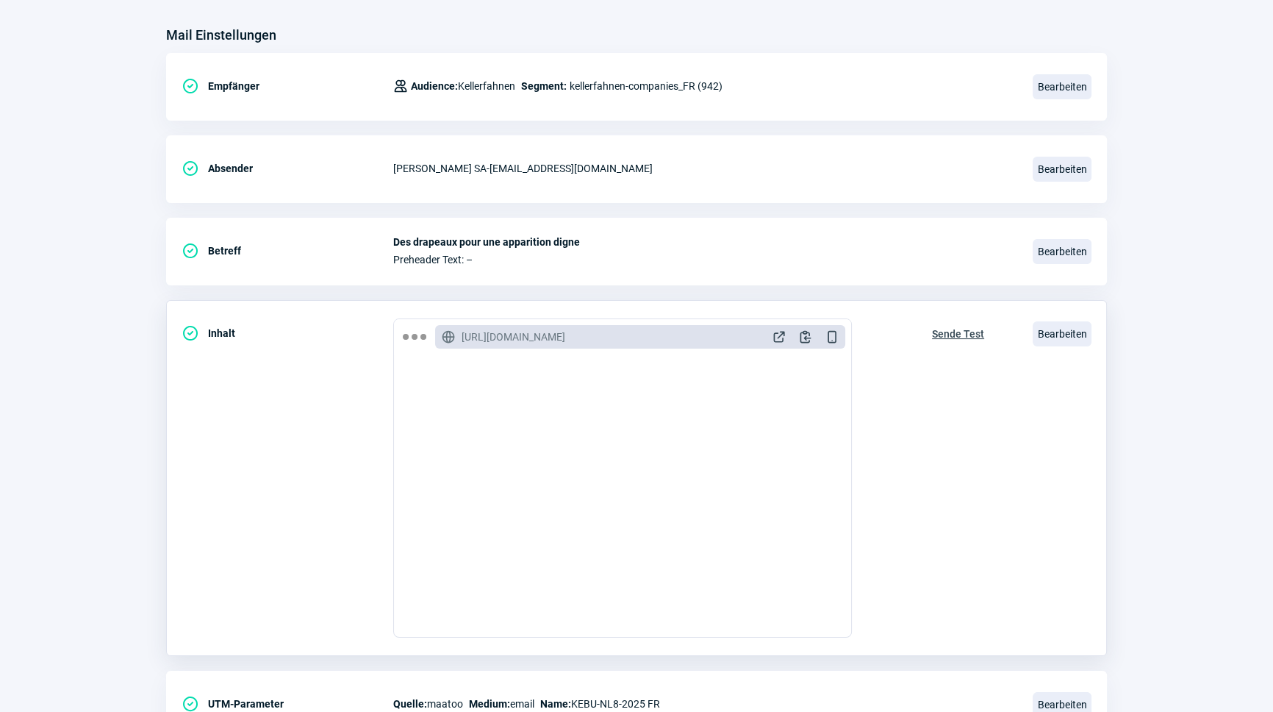
scroll to position [240, 0]
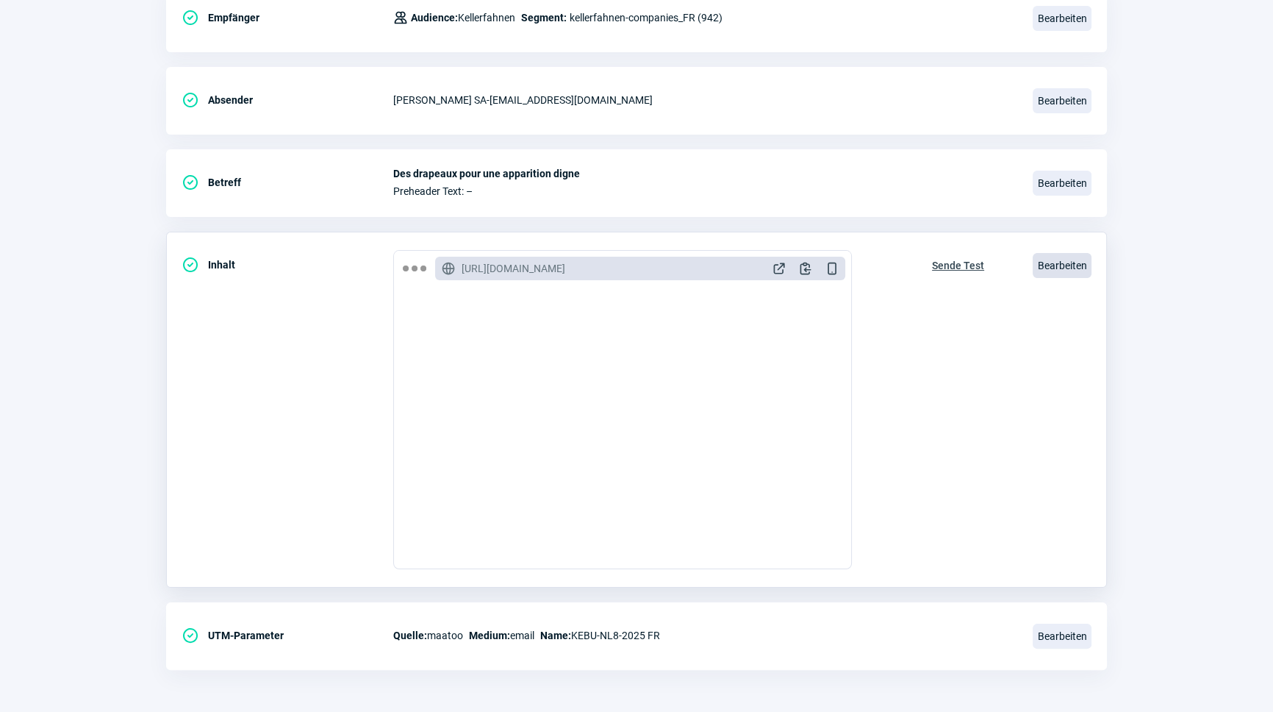
click at [1057, 265] on span "Bearbeiten" at bounding box center [1062, 265] width 59 height 25
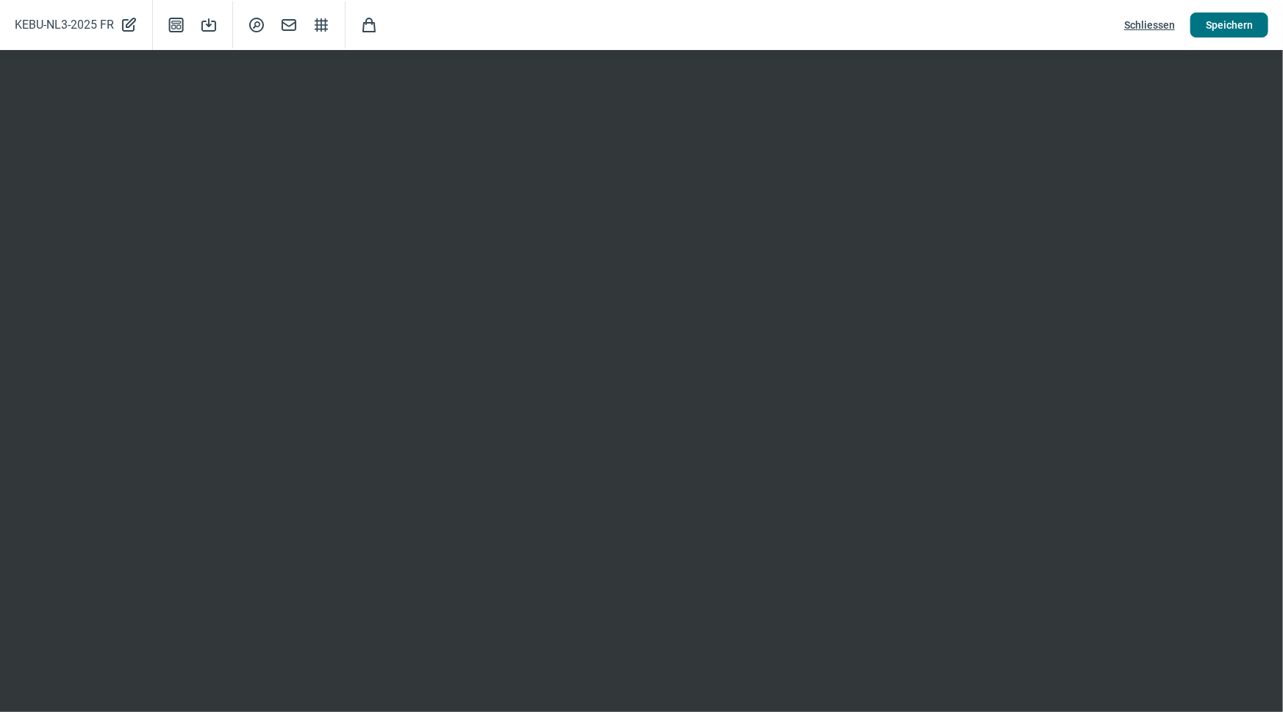
click at [1222, 27] on span "Speichern" at bounding box center [1229, 25] width 47 height 24
click at [1147, 29] on span "Schliessen" at bounding box center [1149, 25] width 51 height 24
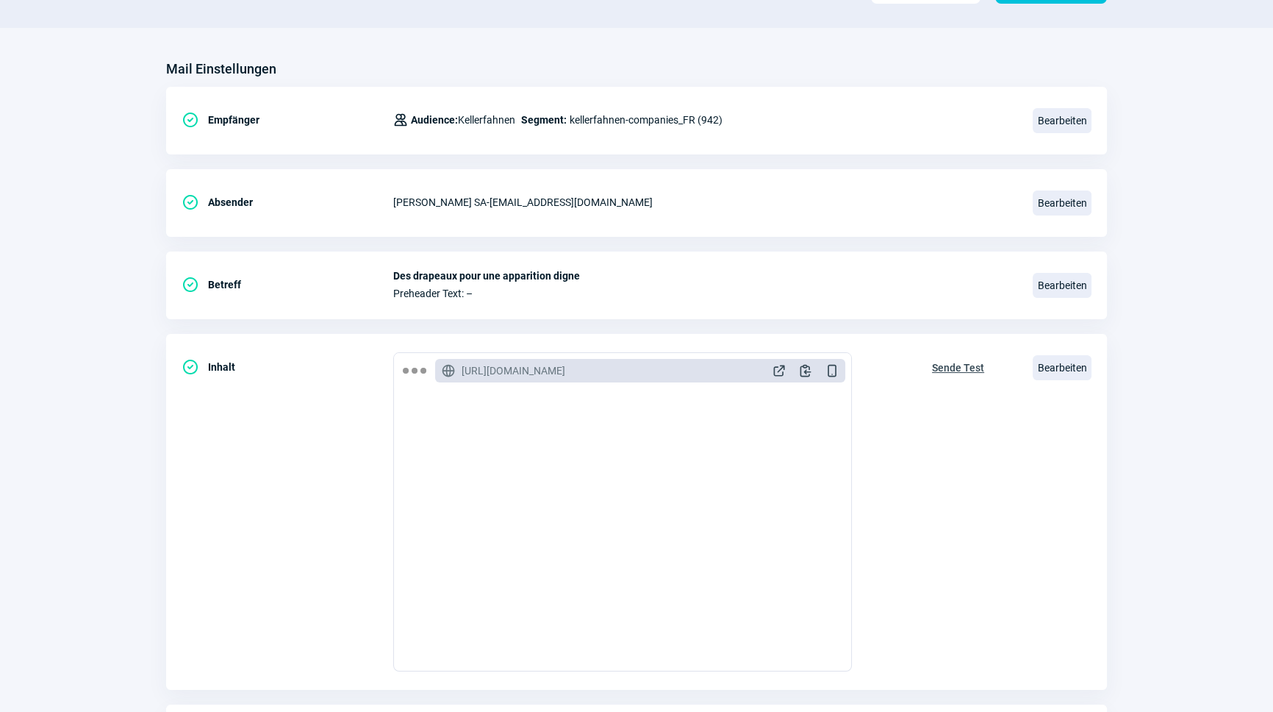
scroll to position [0, 0]
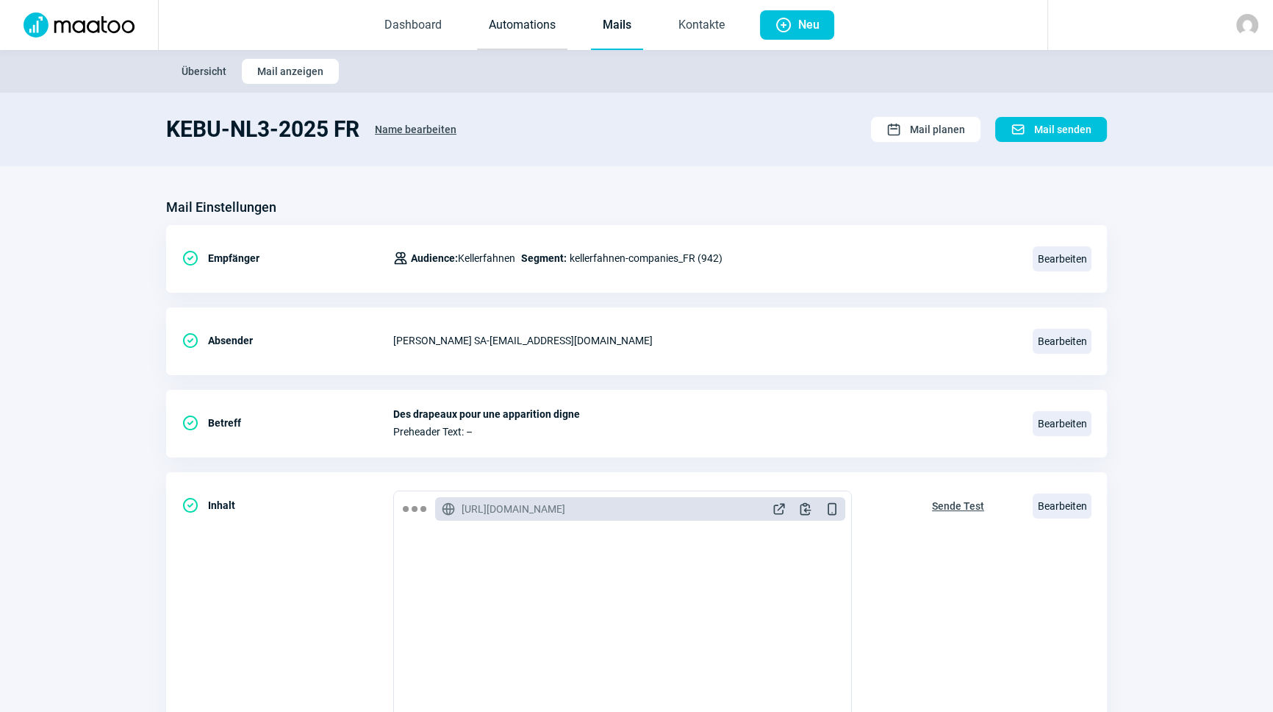
click at [529, 16] on link "Automations" at bounding box center [522, 25] width 90 height 49
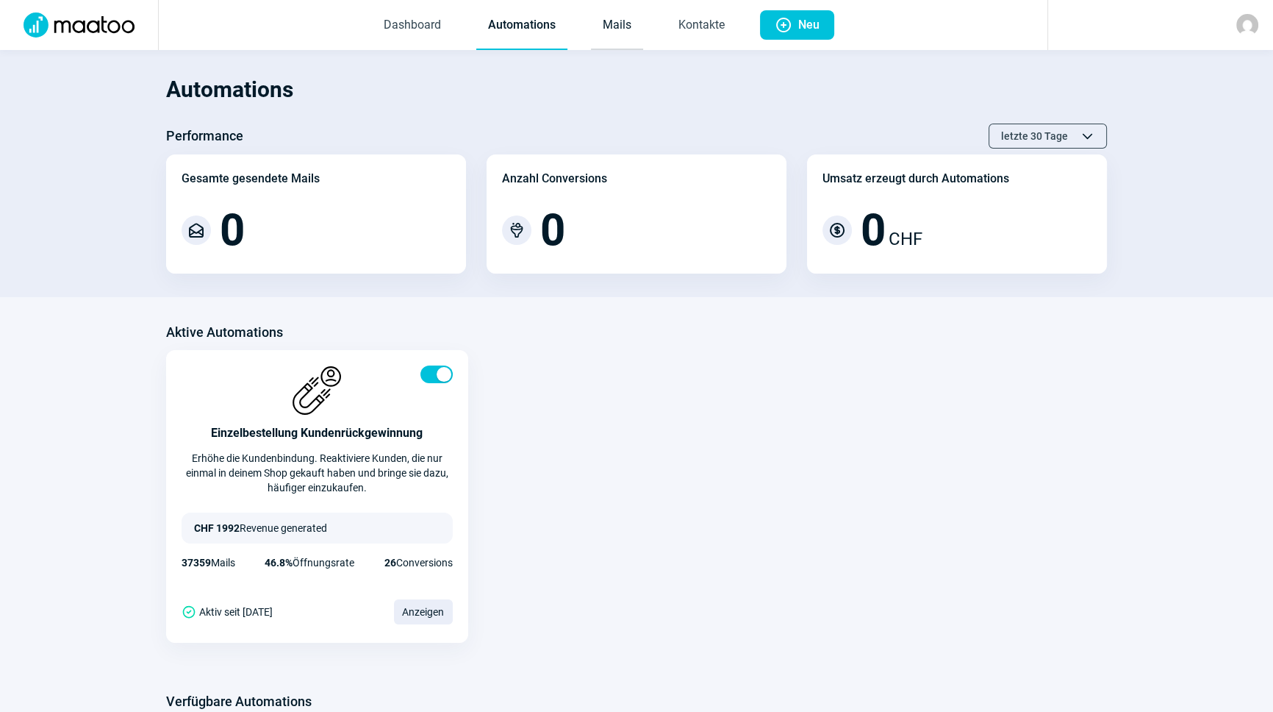
click at [604, 21] on link "Mails" at bounding box center [617, 25] width 52 height 49
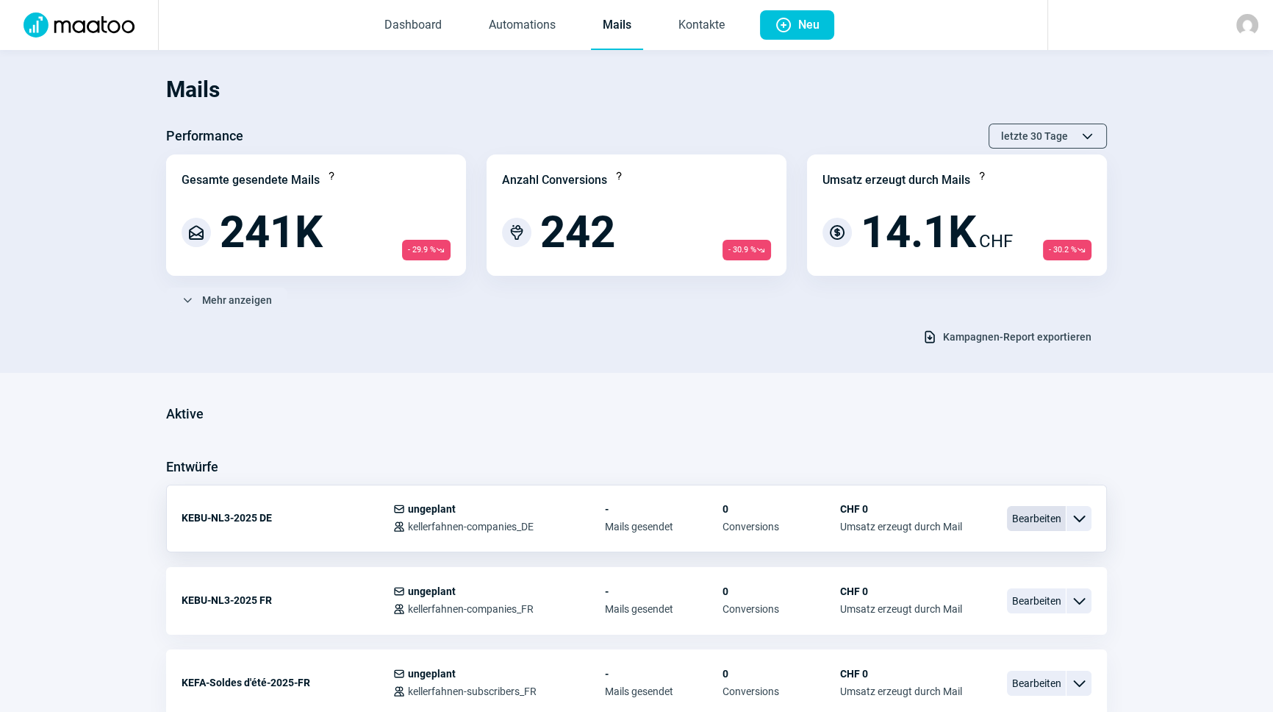
click at [1044, 518] on span "Bearbeiten" at bounding box center [1036, 518] width 59 height 25
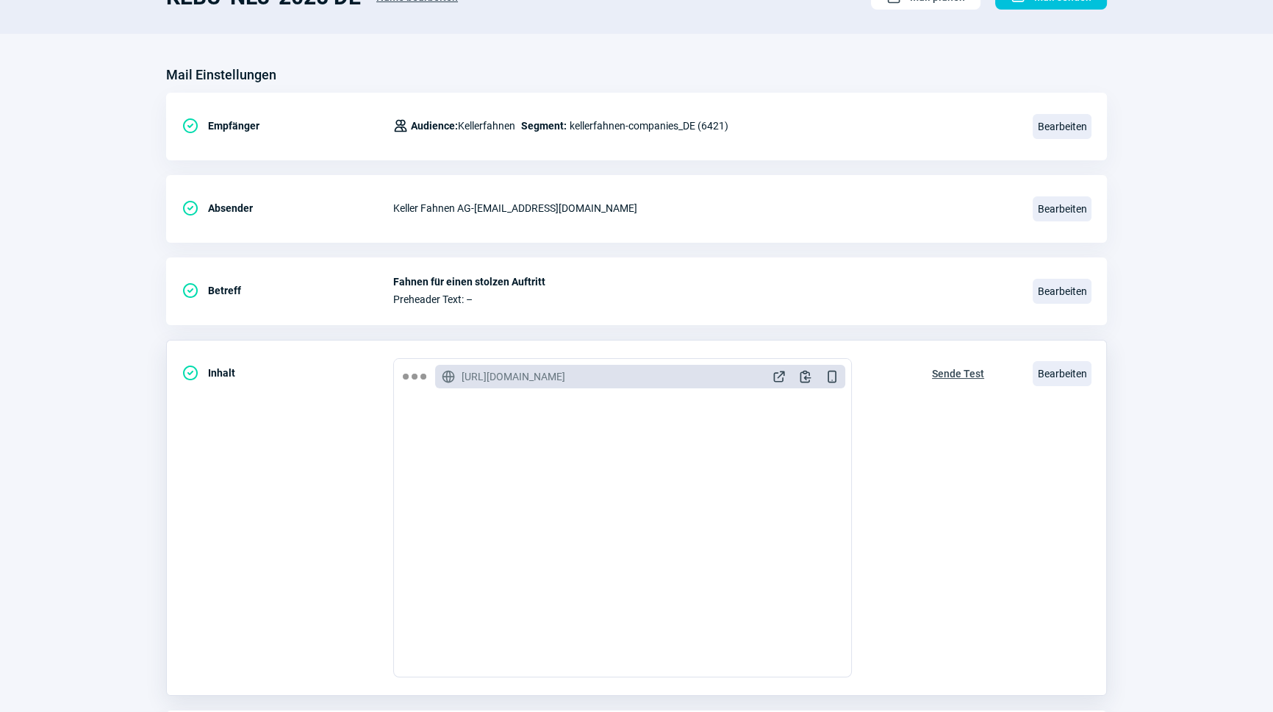
scroll to position [133, 0]
click at [1079, 363] on span "Bearbeiten" at bounding box center [1062, 372] width 59 height 25
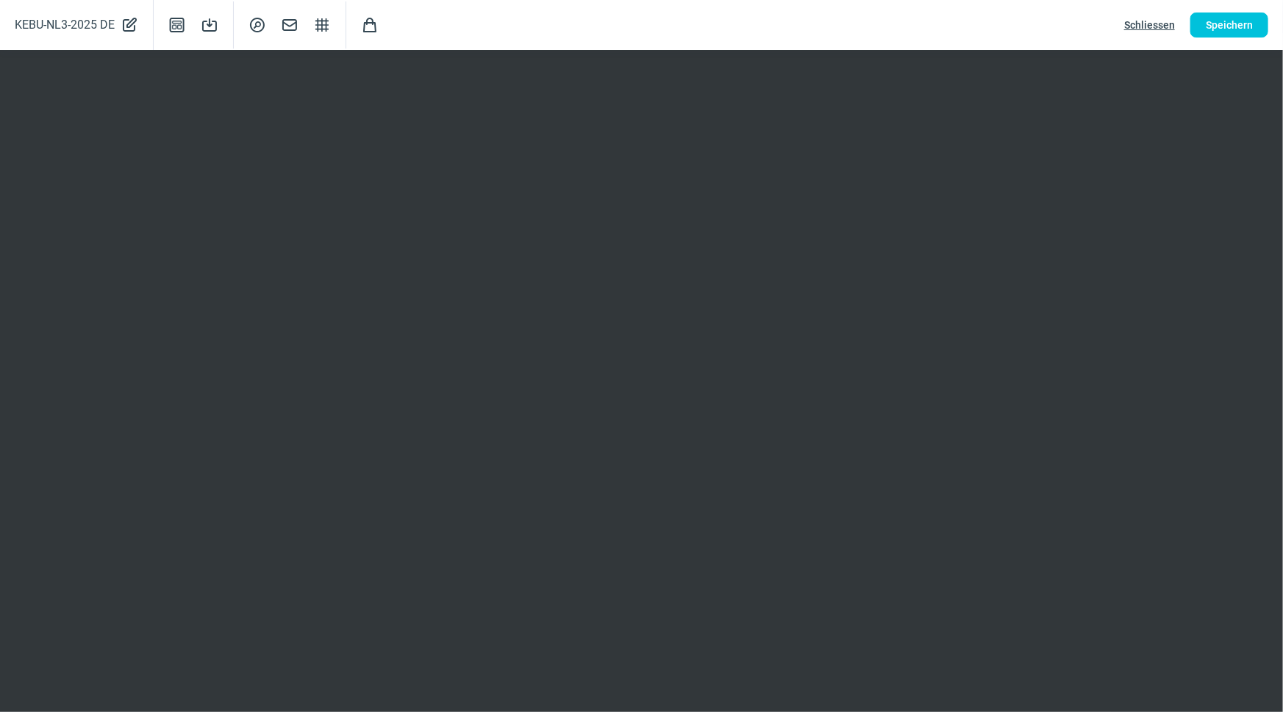
click at [1134, 19] on span "Schliessen" at bounding box center [1149, 25] width 51 height 24
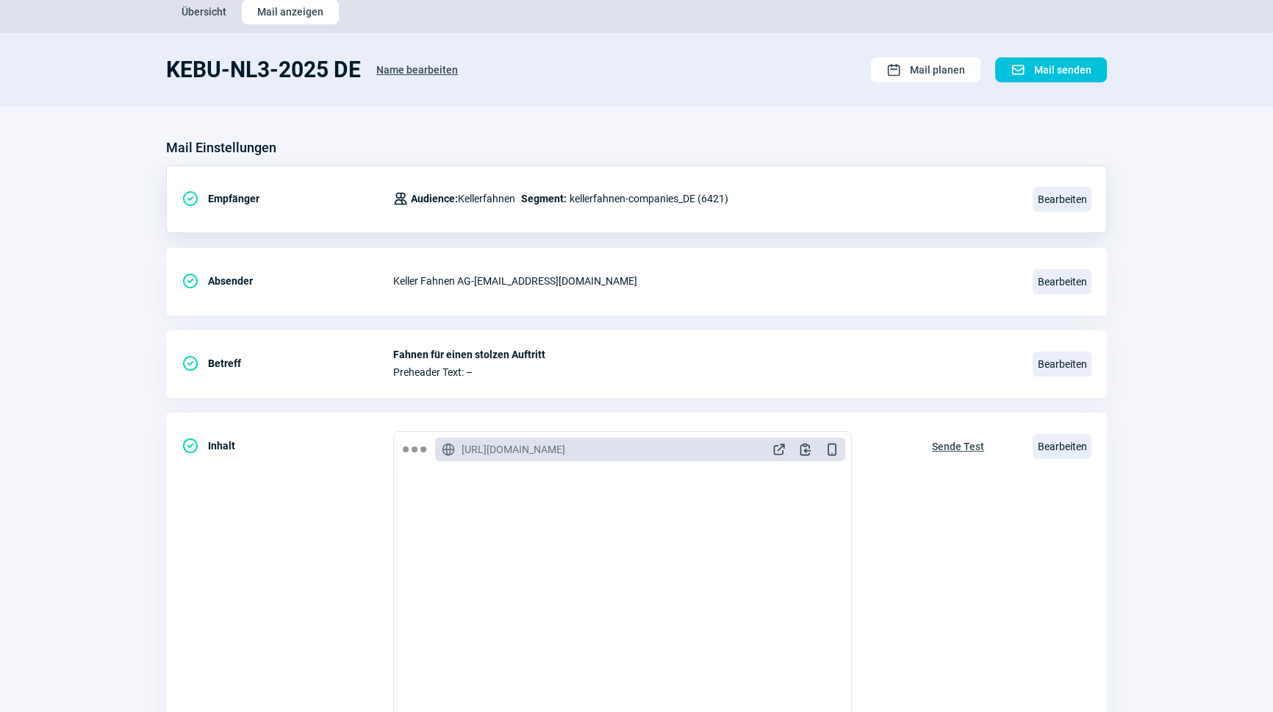
scroll to position [0, 0]
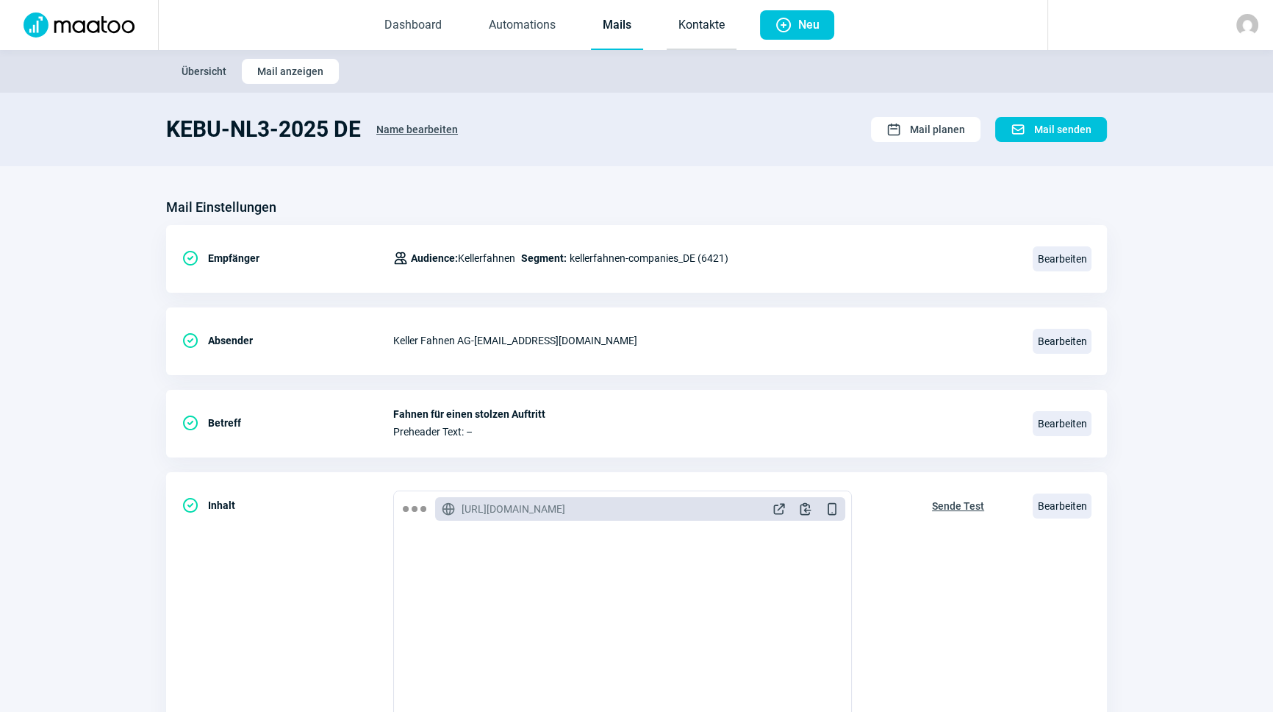
click at [693, 28] on link "Kontakte" at bounding box center [702, 25] width 70 height 49
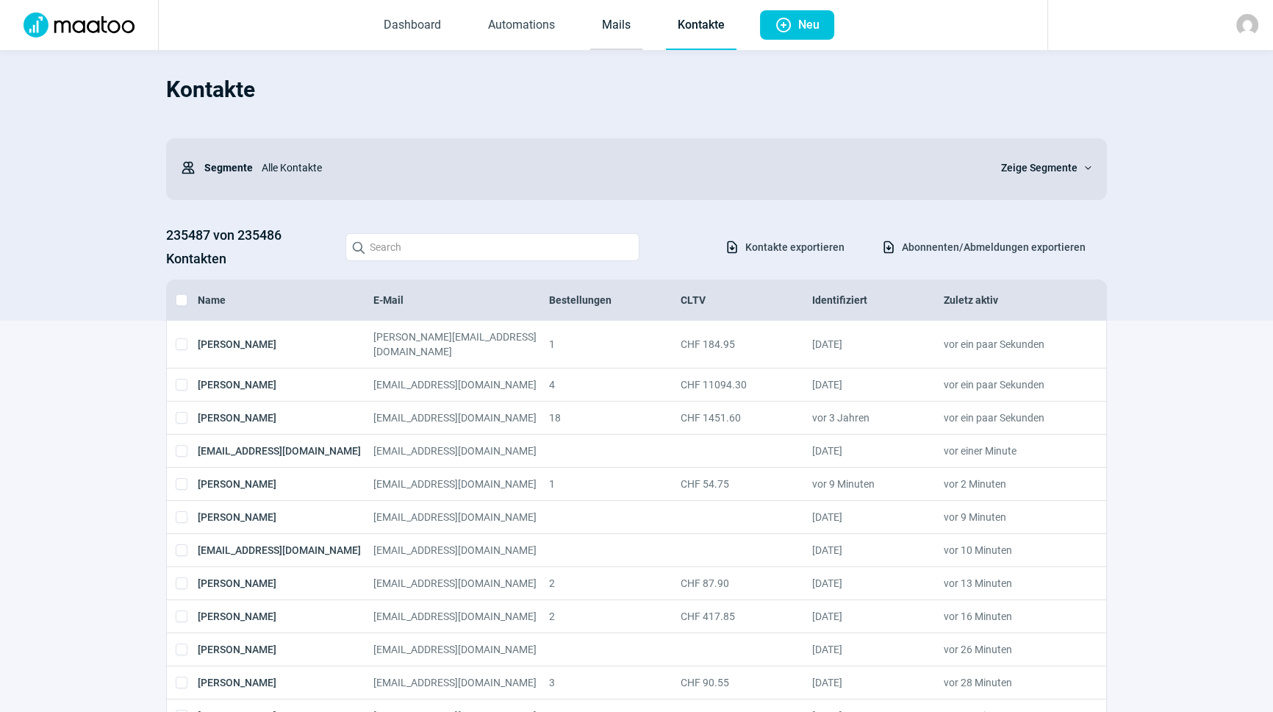
click at [606, 29] on link "Mails" at bounding box center [616, 25] width 52 height 49
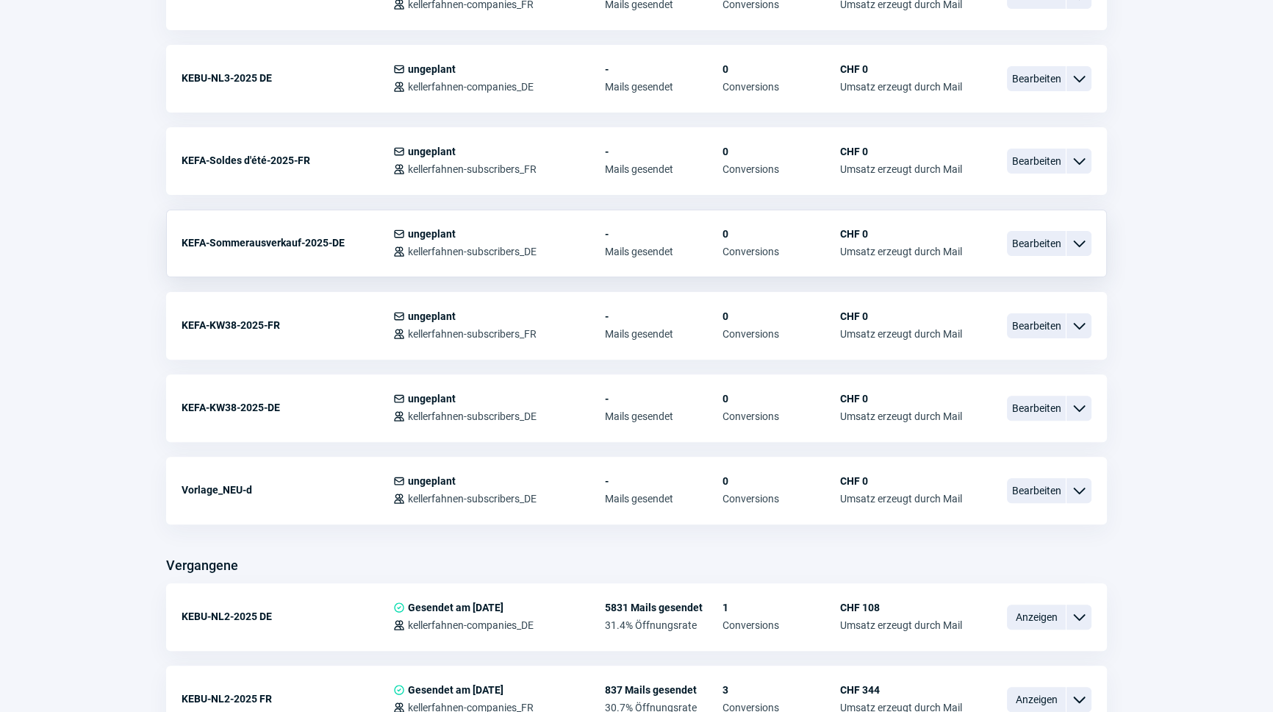
scroll to position [535, 0]
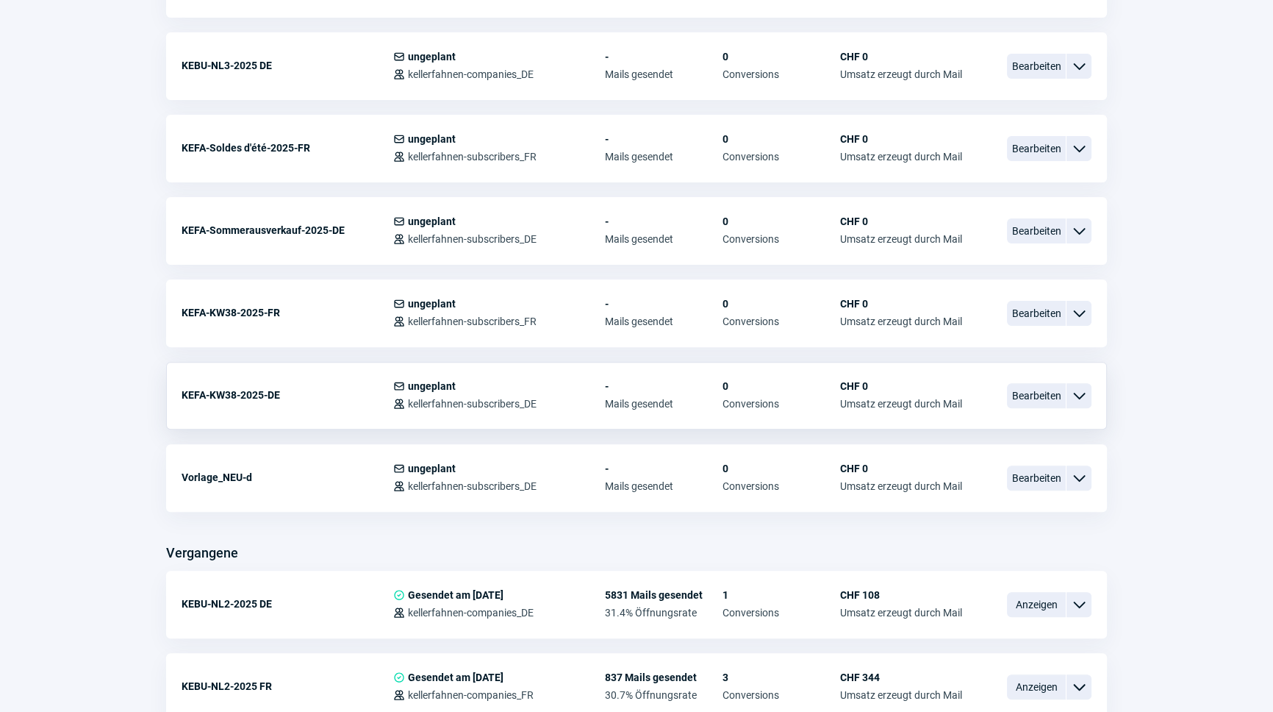
click at [1081, 396] on span "ChevronDown icon" at bounding box center [1080, 396] width 18 height 18
click at [1023, 397] on span "Bearbeiten" at bounding box center [1036, 395] width 59 height 25
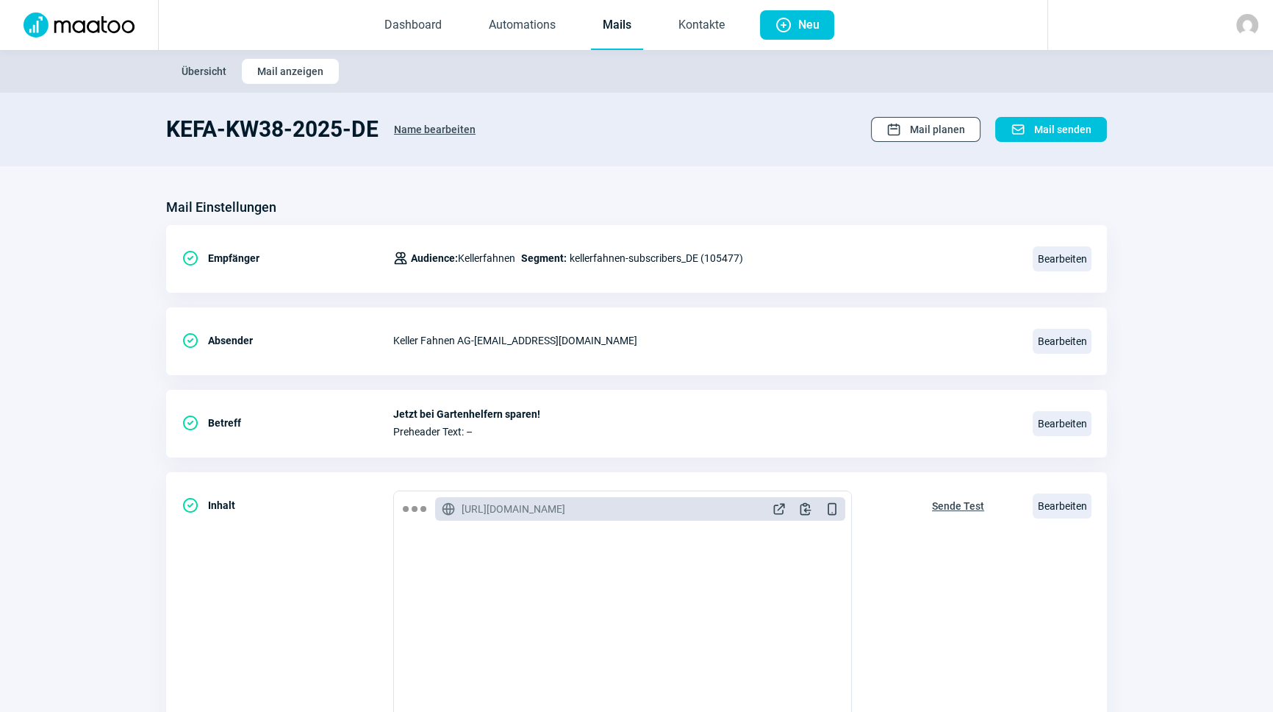
click at [941, 130] on span "Mail planen" at bounding box center [937, 130] width 55 height 24
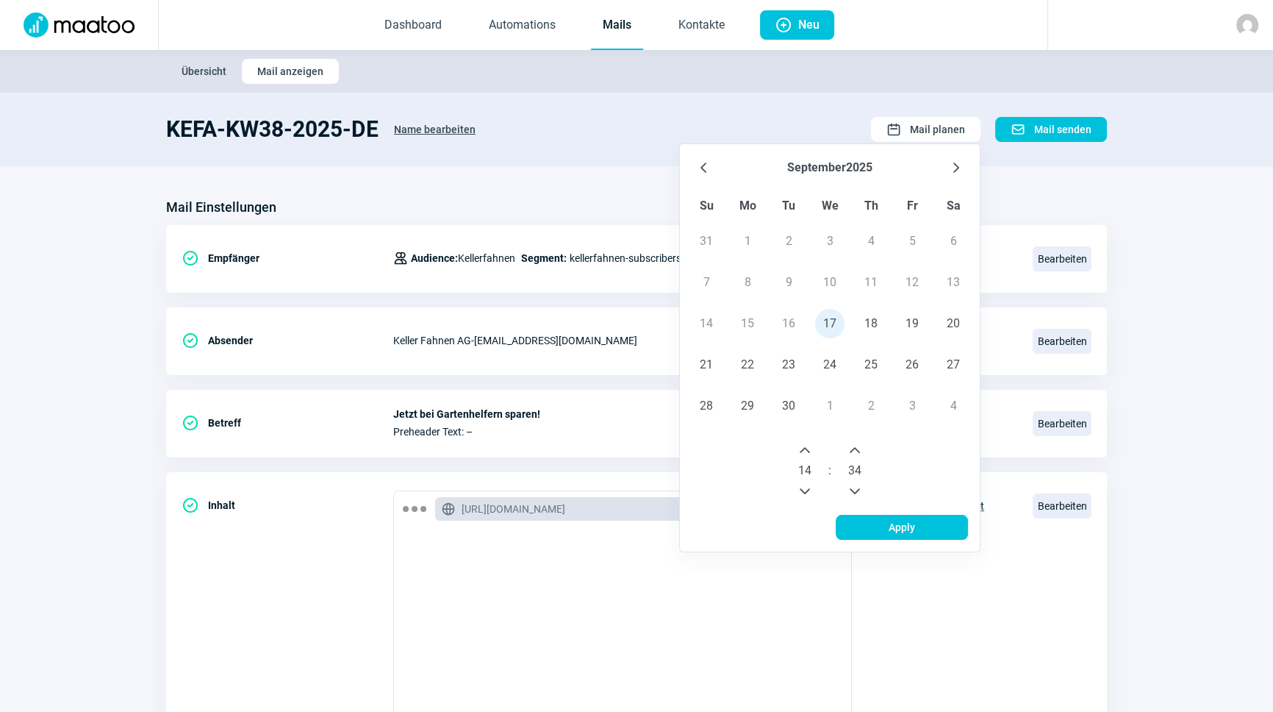
click at [751, 104] on section "KEFA-KW38-2025-DE Name bearbeiten Calendar icon Mail planen [DATE] Su Mo Tu We …" at bounding box center [636, 130] width 1273 height 74
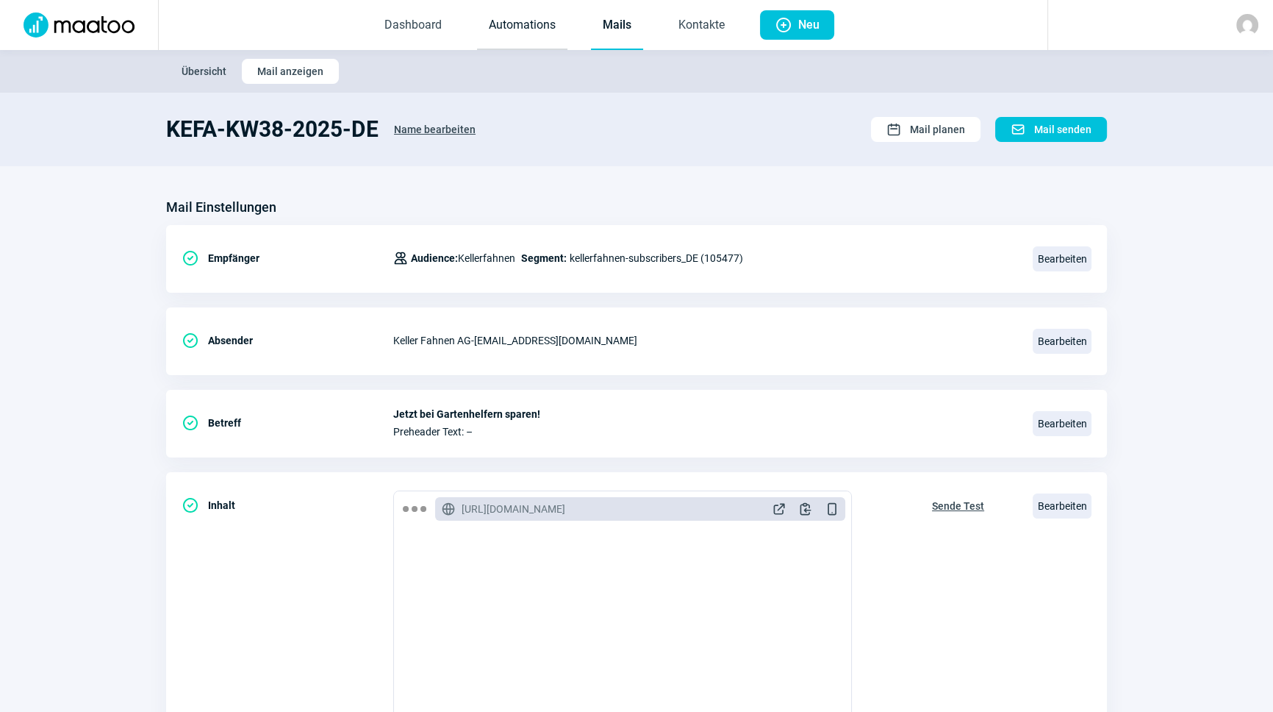
click at [546, 24] on link "Automations" at bounding box center [522, 25] width 90 height 49
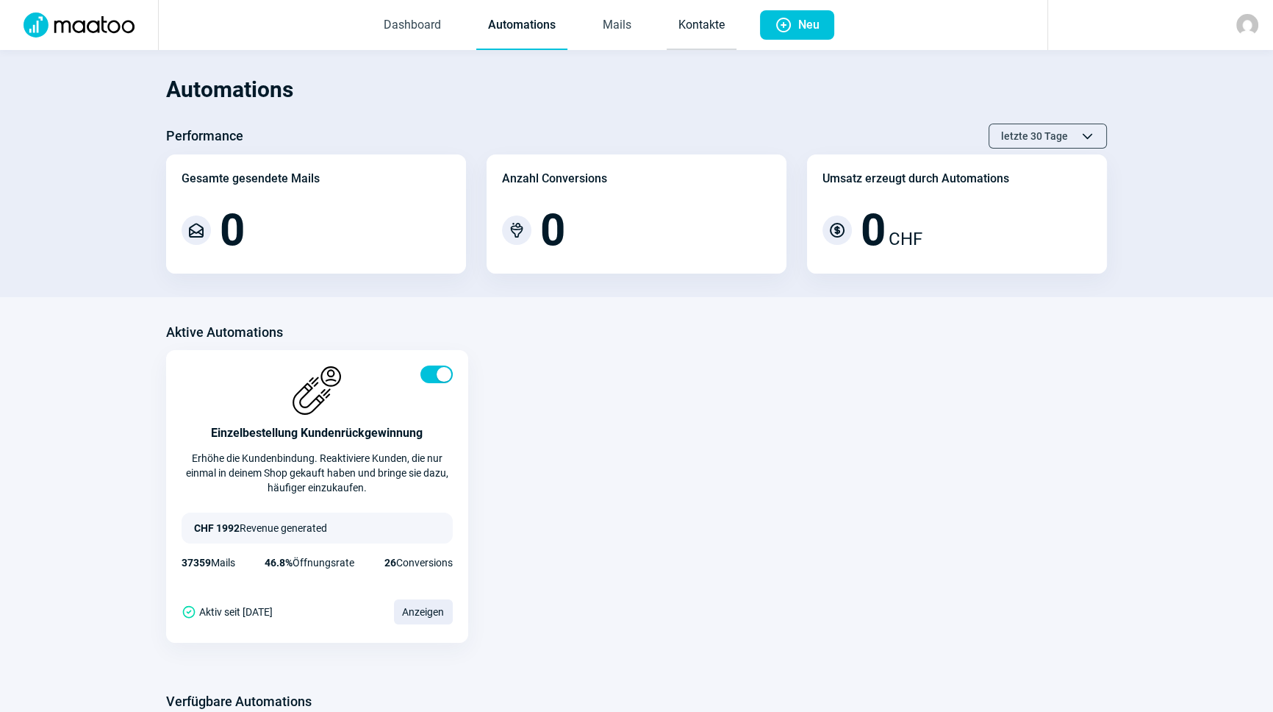
click at [705, 31] on link "Kontakte" at bounding box center [702, 25] width 70 height 49
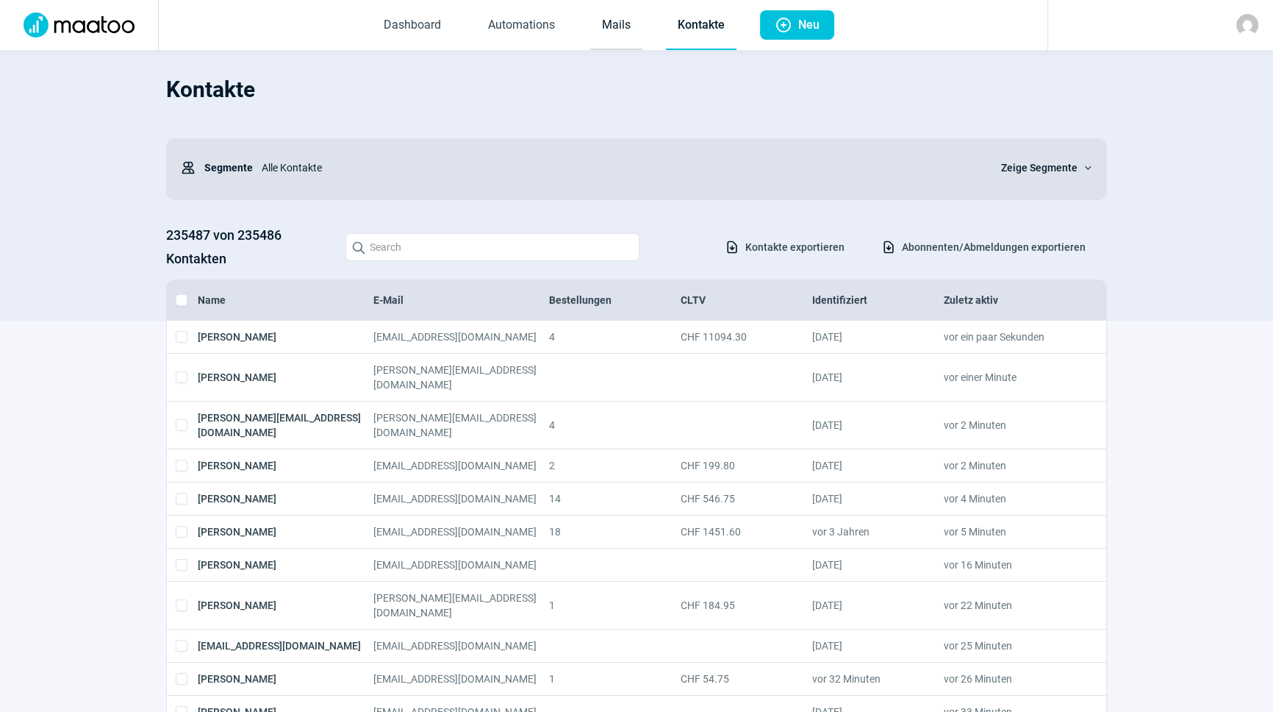
click at [612, 16] on link "Mails" at bounding box center [616, 25] width 52 height 49
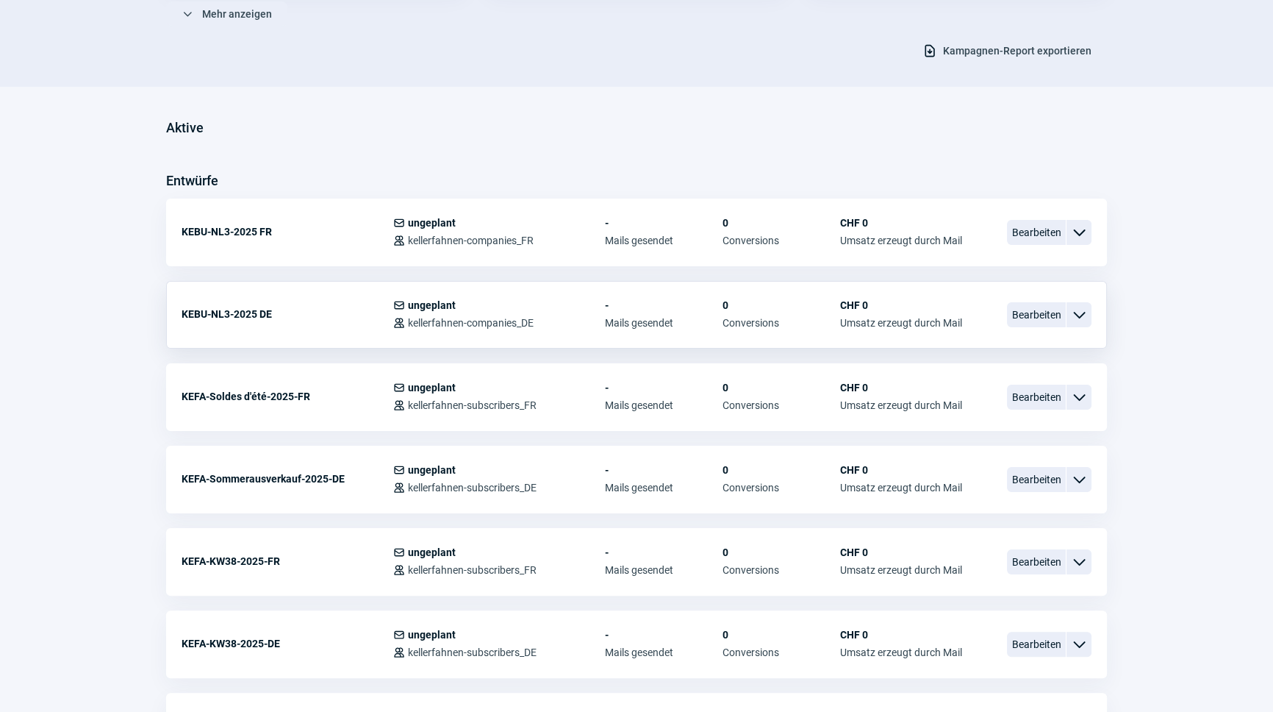
scroll to position [334, 0]
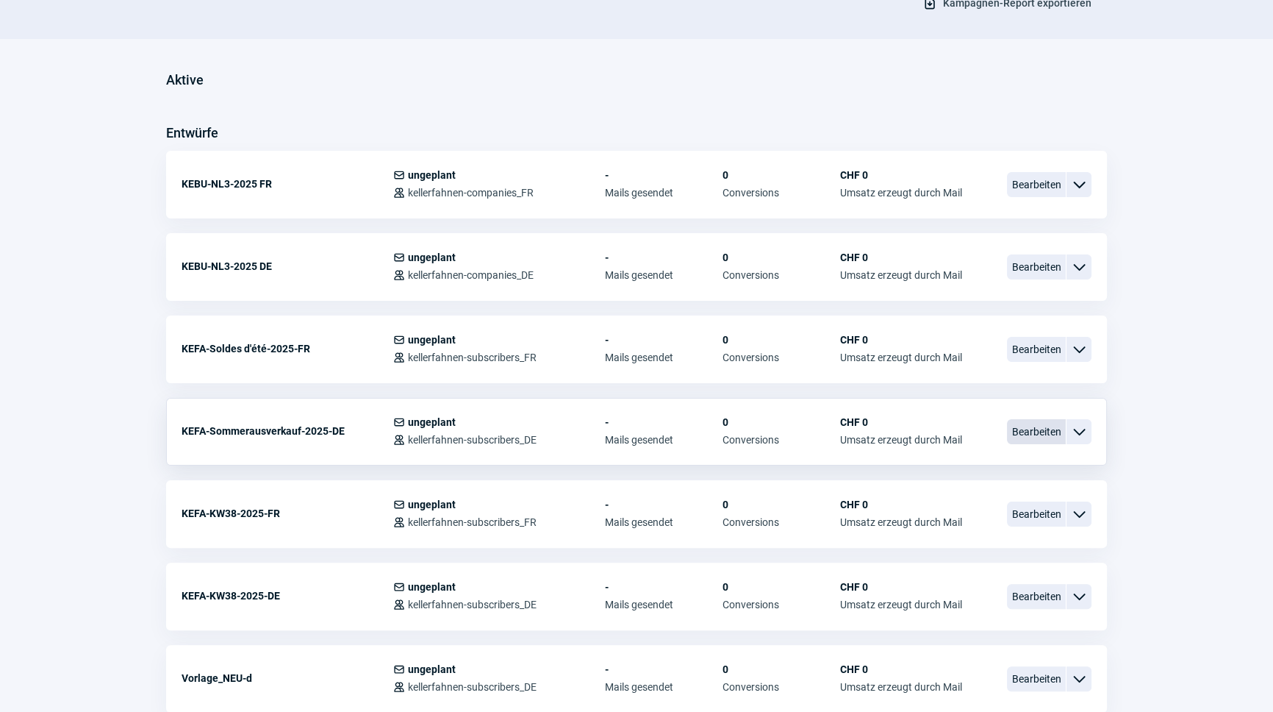
click at [1048, 437] on span "Bearbeiten" at bounding box center [1036, 431] width 59 height 25
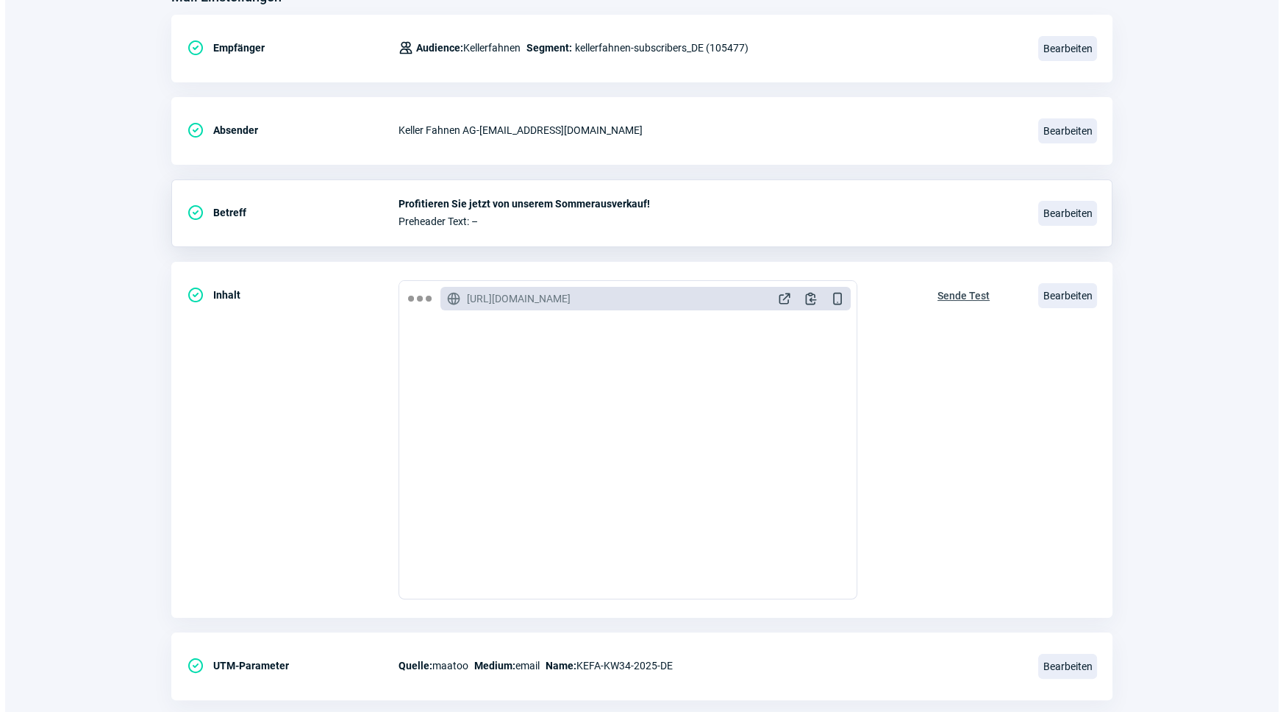
scroll to position [240, 0]
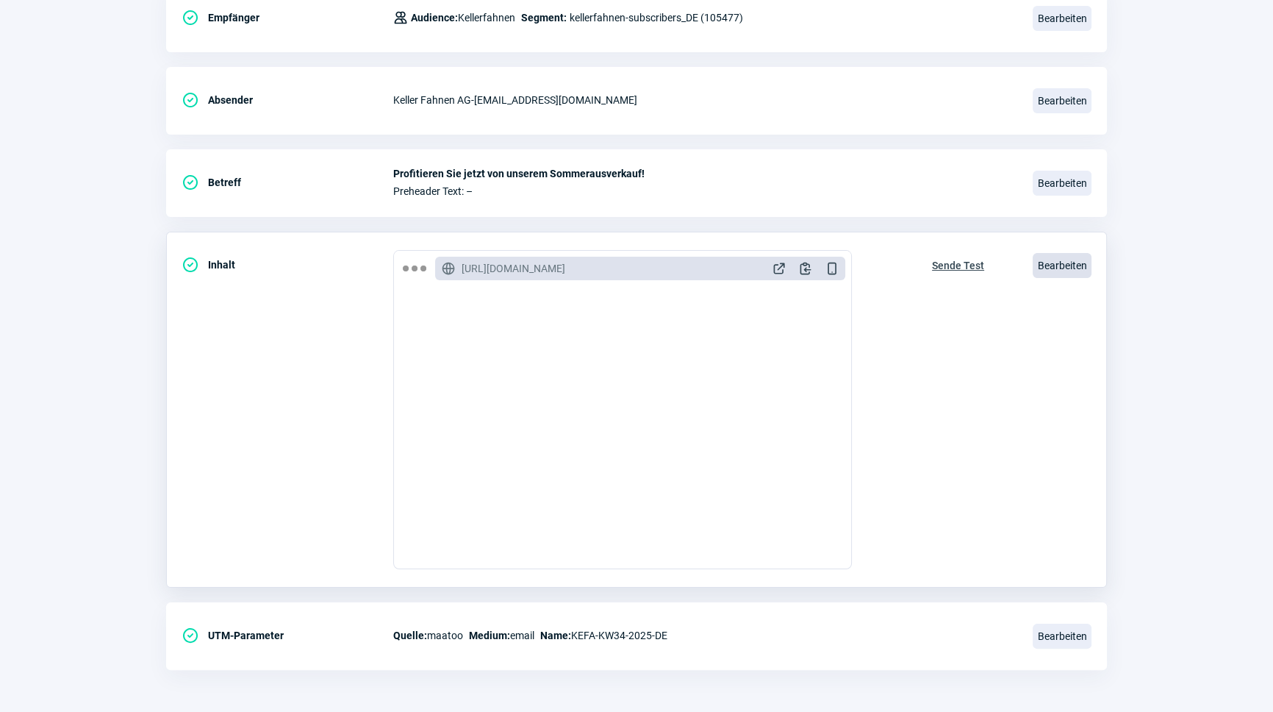
click at [1041, 263] on span "Bearbeiten" at bounding box center [1062, 265] width 59 height 25
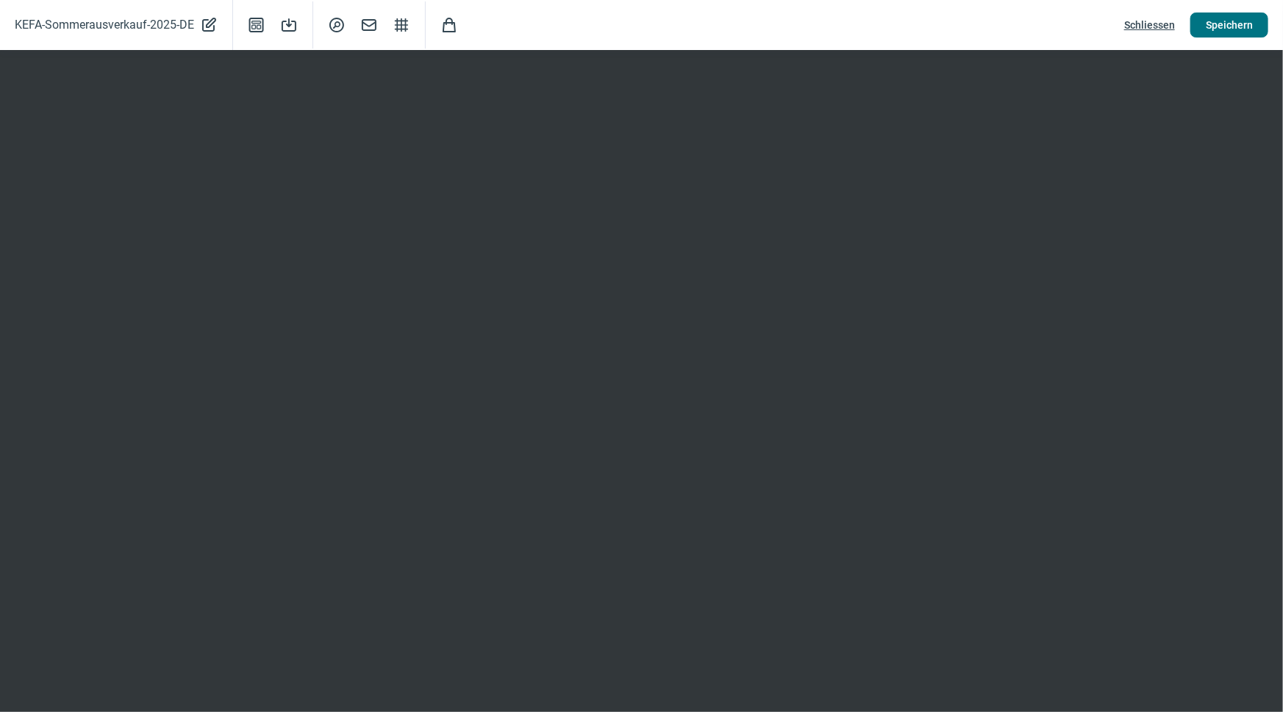
click at [1224, 29] on span "Speichern" at bounding box center [1229, 25] width 47 height 24
click at [1157, 23] on span "Schliessen" at bounding box center [1149, 25] width 51 height 24
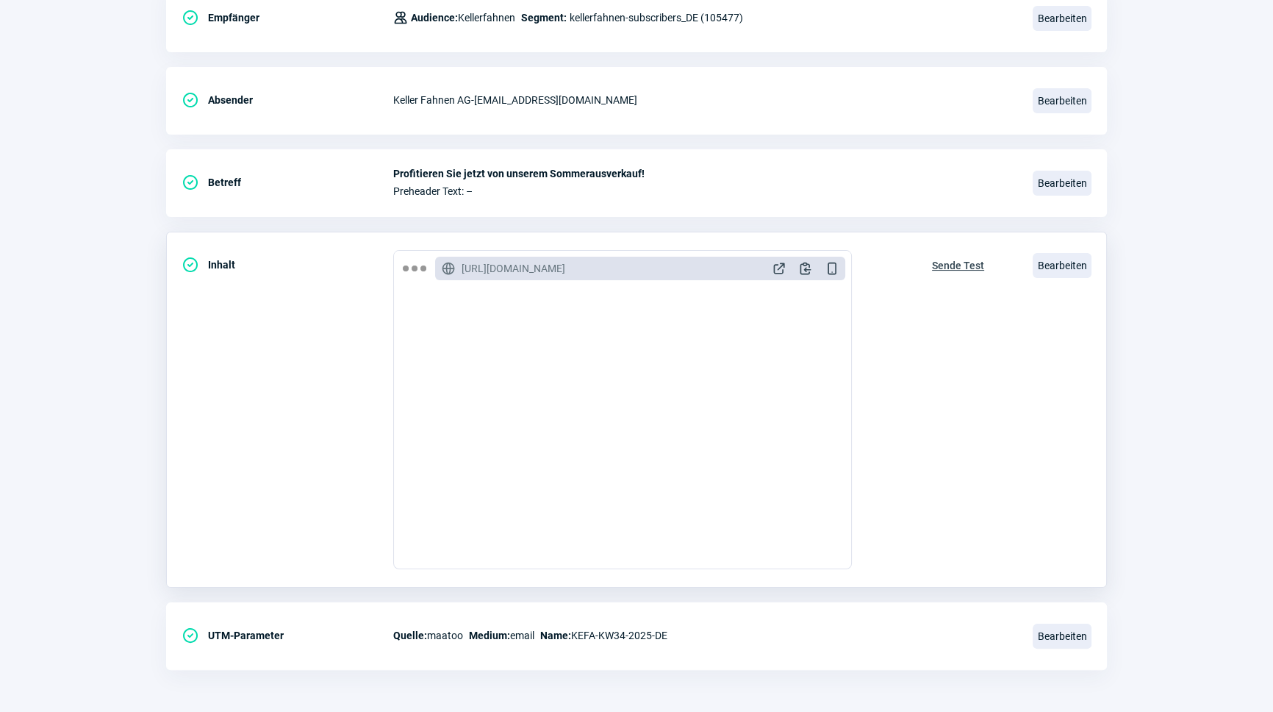
click at [956, 257] on span "Sende Test" at bounding box center [958, 266] width 52 height 24
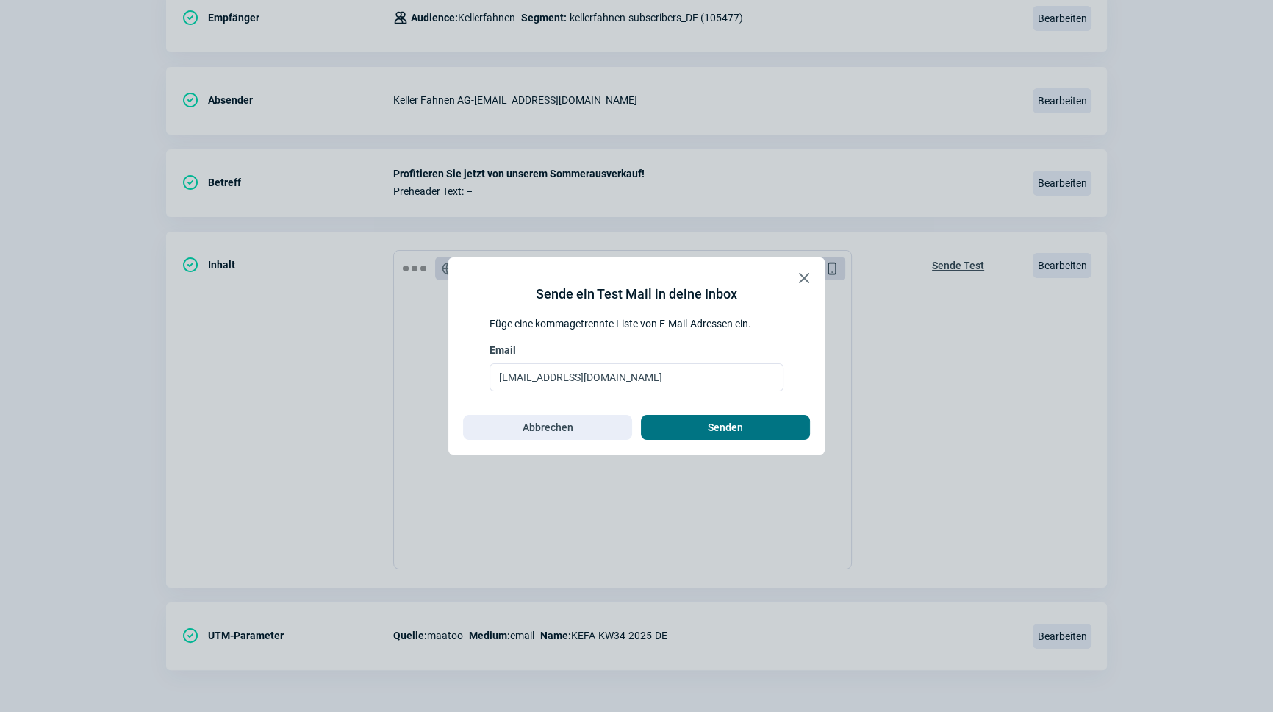
click at [758, 431] on span "Senden" at bounding box center [726, 427] width 138 height 24
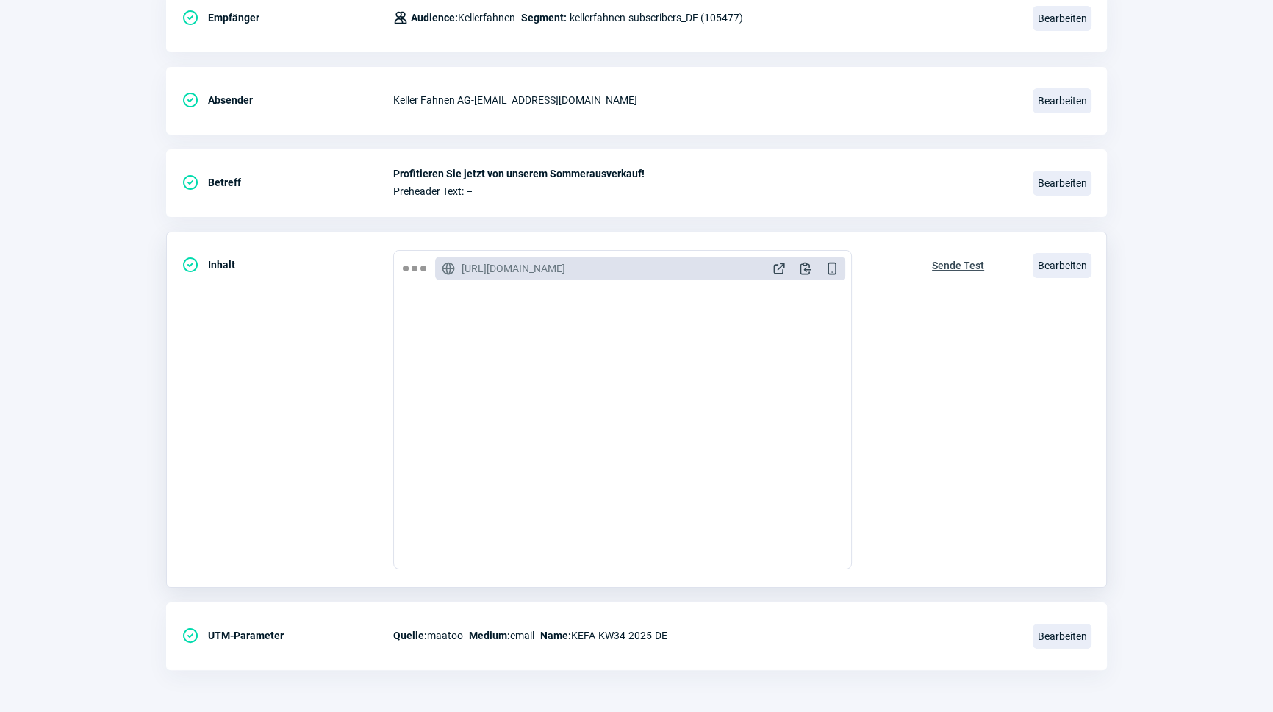
click at [969, 338] on div "Sende Test" at bounding box center [958, 409] width 83 height 319
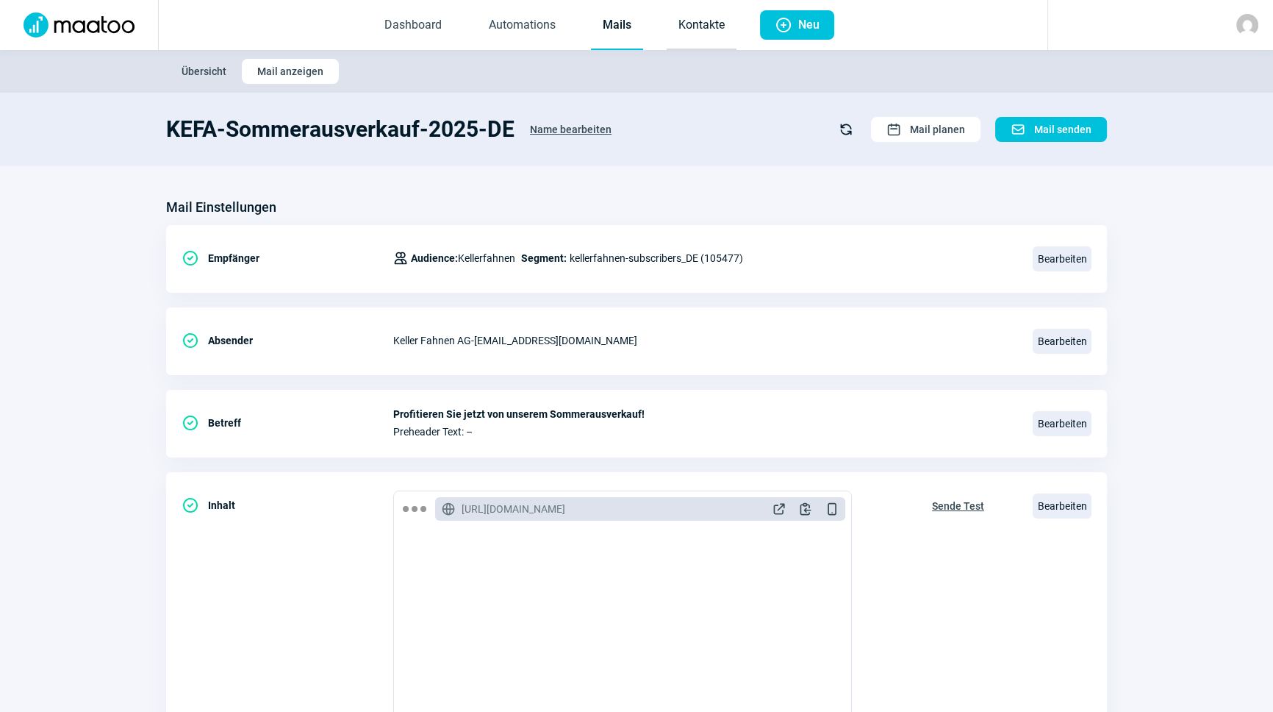
click at [683, 29] on link "Kontakte" at bounding box center [702, 25] width 70 height 49
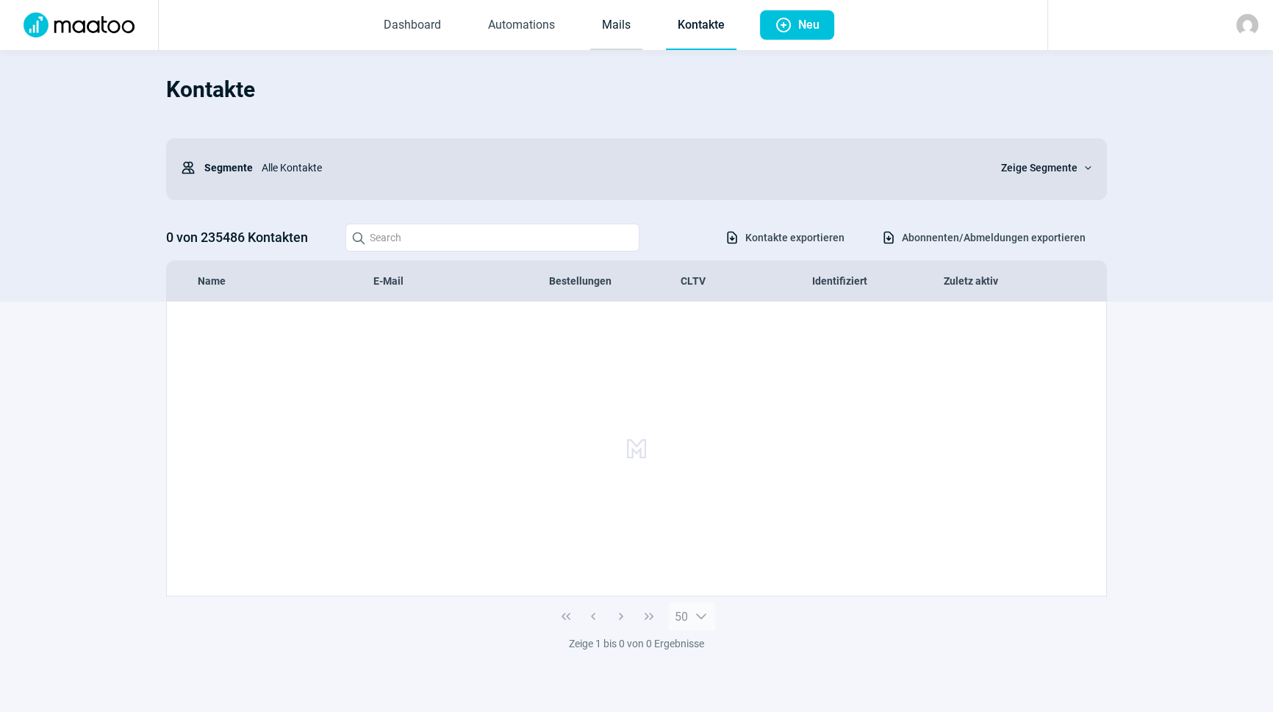
click at [612, 23] on link "Mails" at bounding box center [616, 25] width 52 height 49
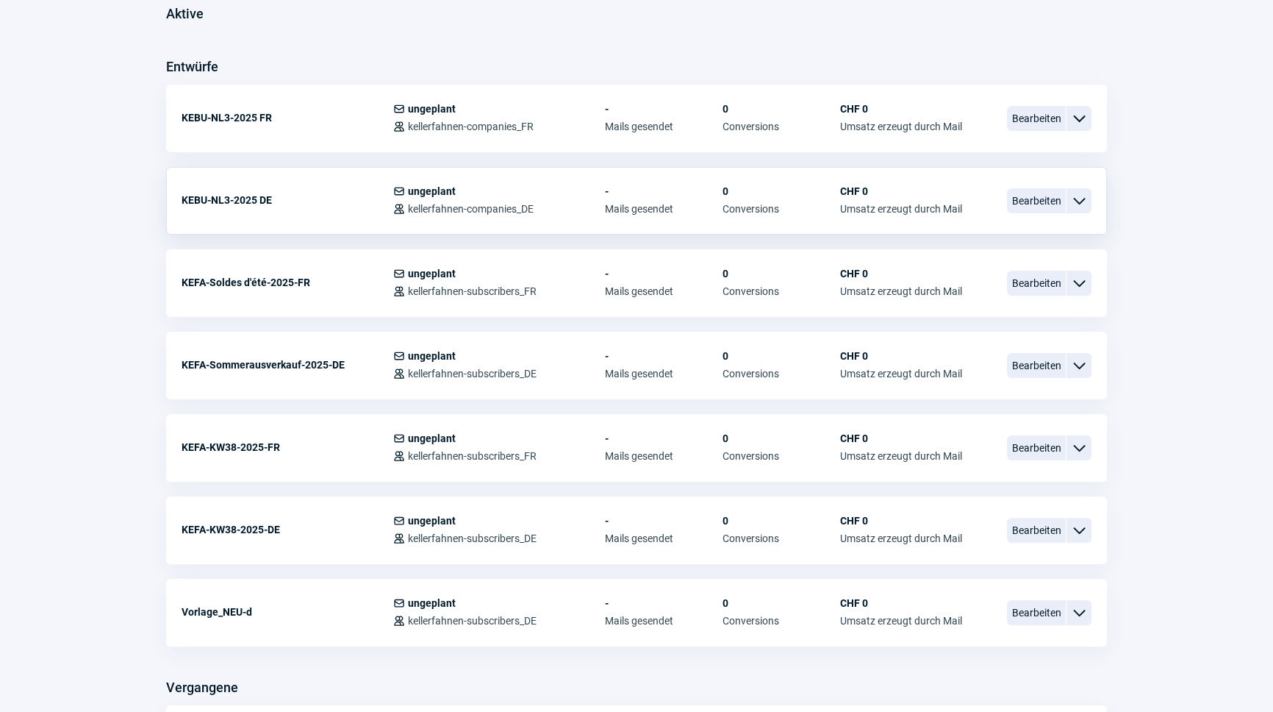
scroll to position [401, 0]
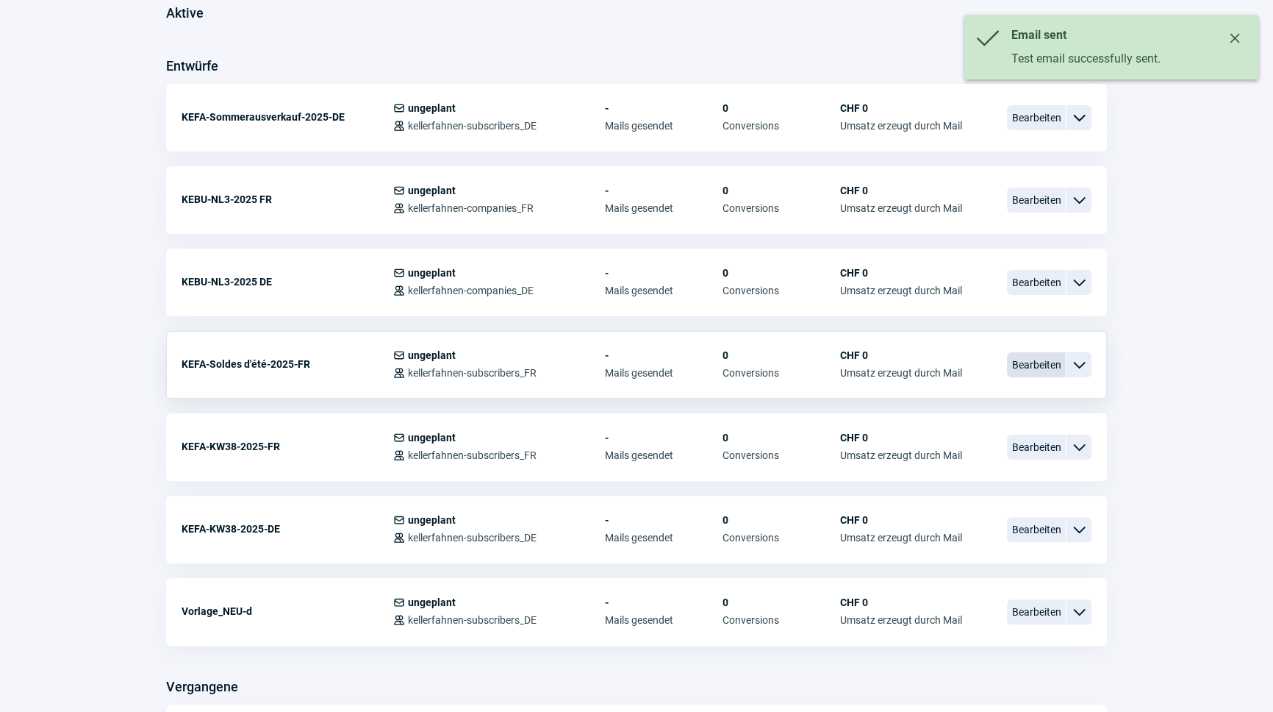
click at [1052, 362] on span "Bearbeiten" at bounding box center [1036, 364] width 59 height 25
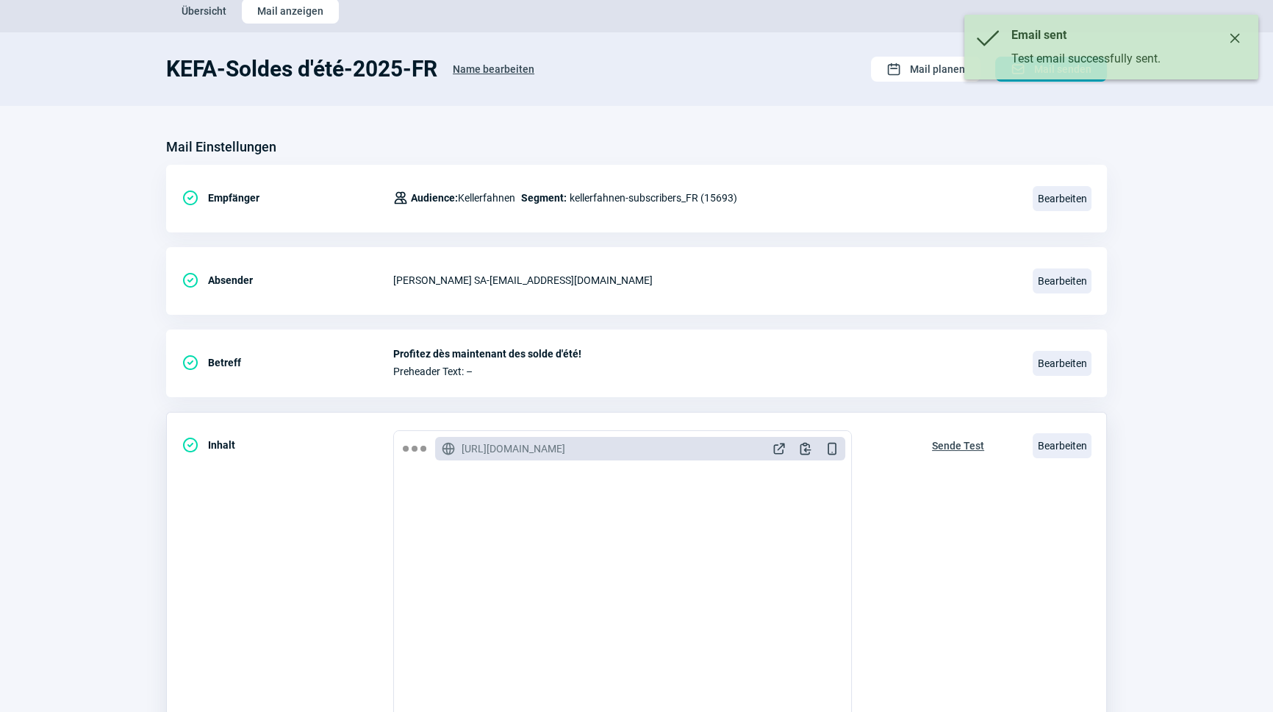
scroll to position [133, 0]
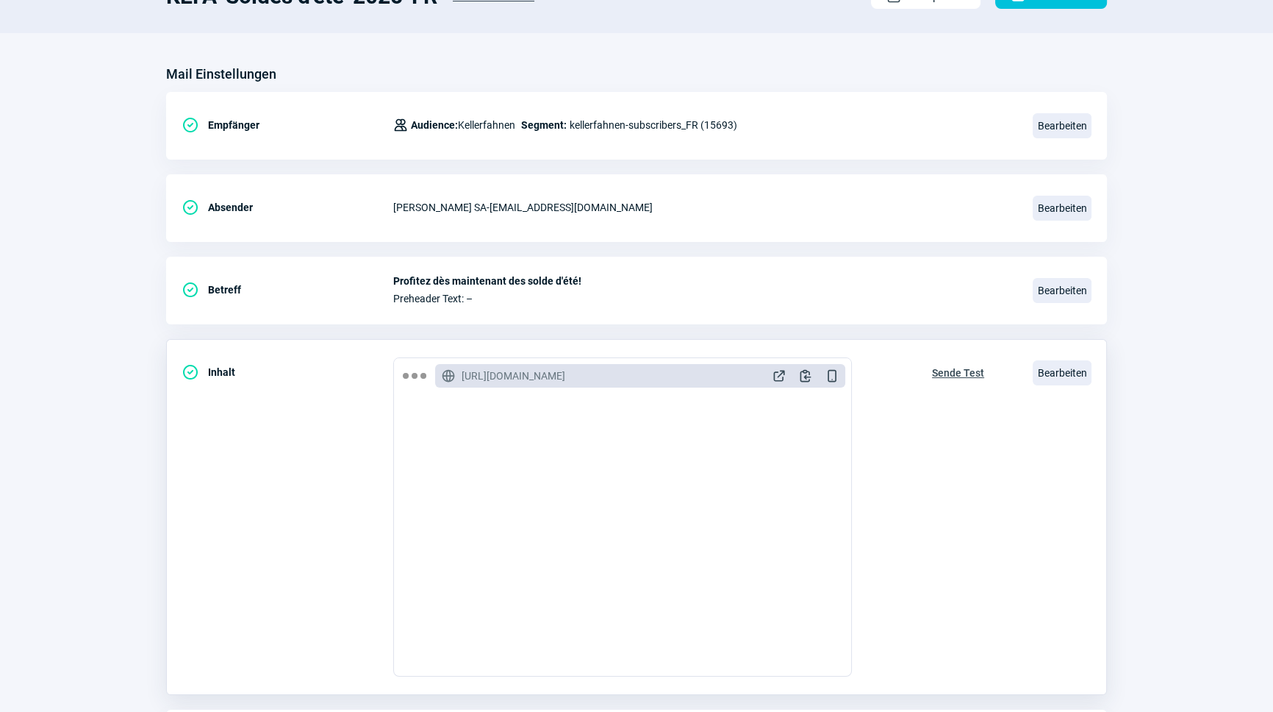
click at [965, 370] on span "Sende Test" at bounding box center [958, 373] width 52 height 24
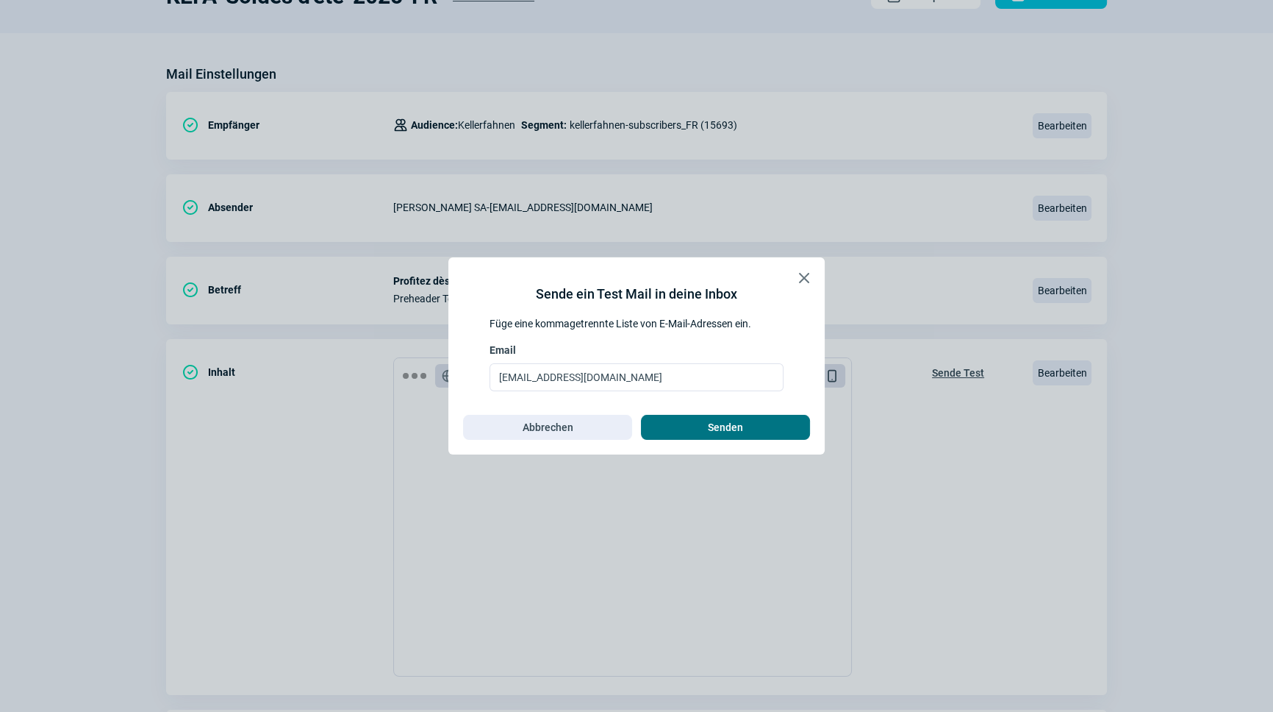
click at [750, 419] on span "Senden" at bounding box center [726, 427] width 138 height 24
